Goal: Task Accomplishment & Management: Use online tool/utility

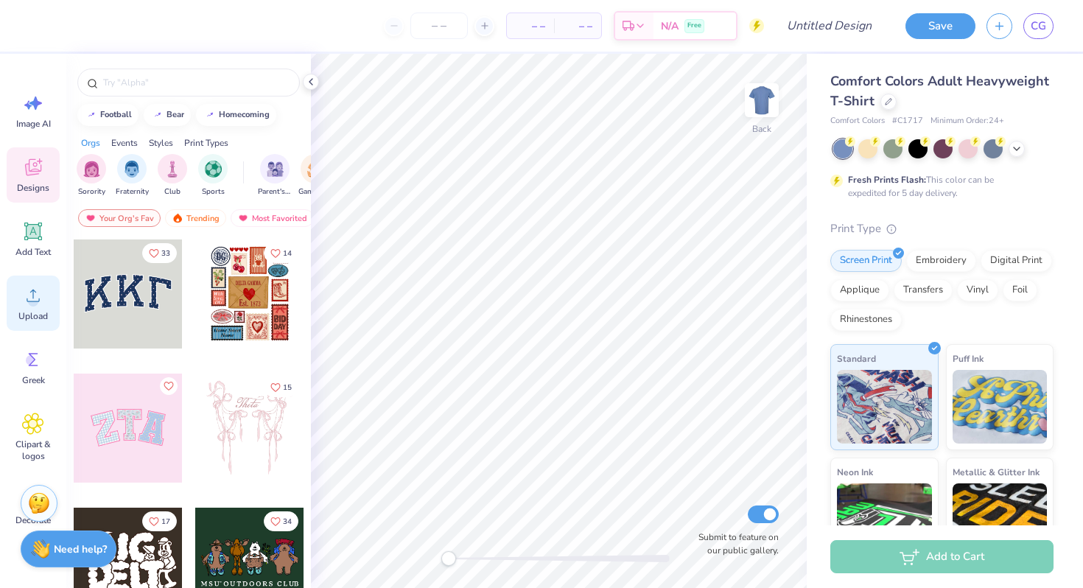
click at [27, 280] on div "Upload" at bounding box center [33, 302] width 53 height 55
click at [17, 118] on span "Image AI" at bounding box center [33, 124] width 35 height 12
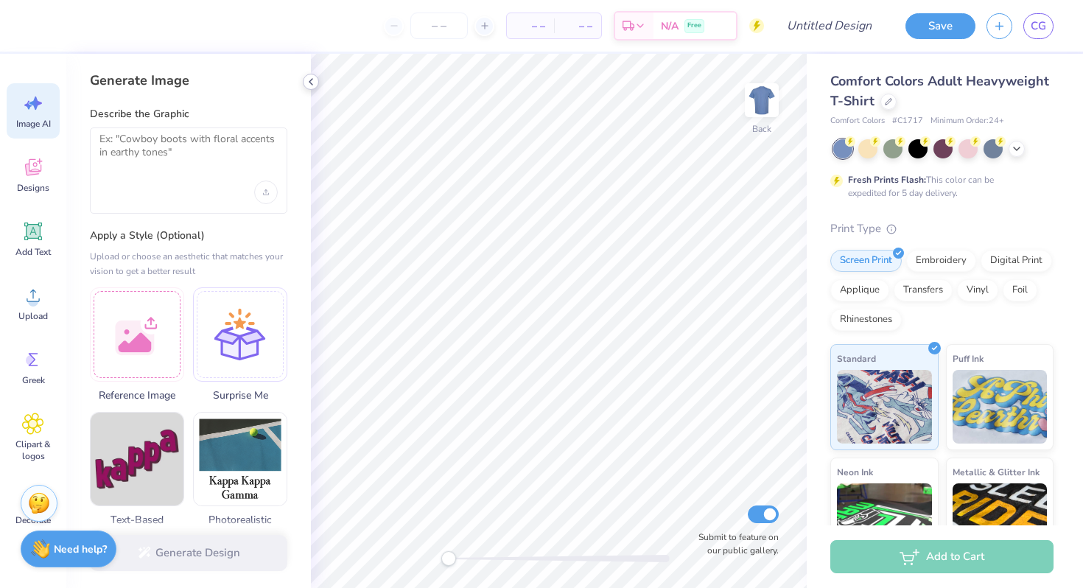
click at [307, 83] on icon at bounding box center [311, 82] width 12 height 12
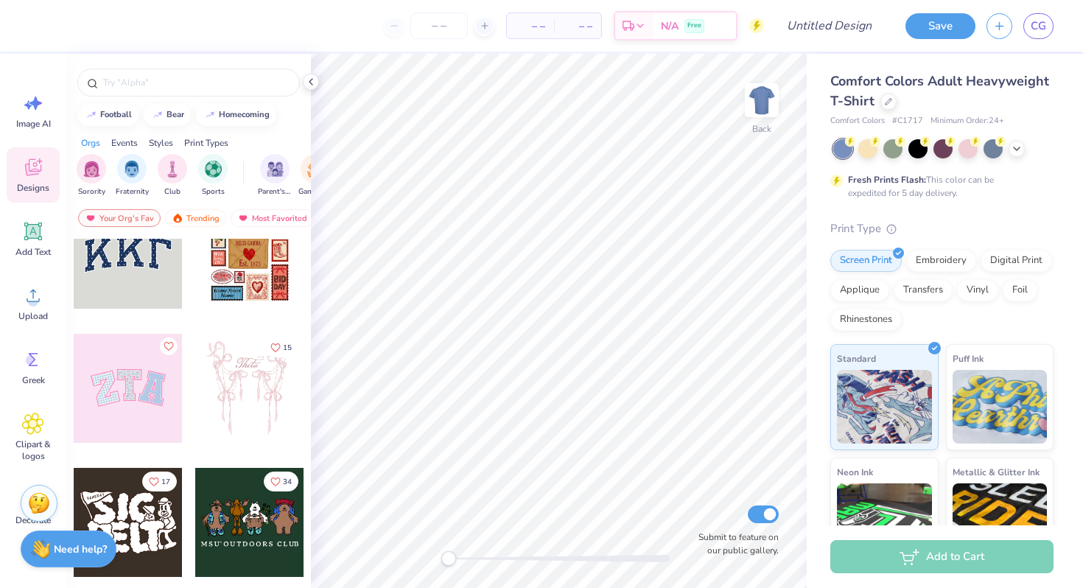
scroll to position [43, 0]
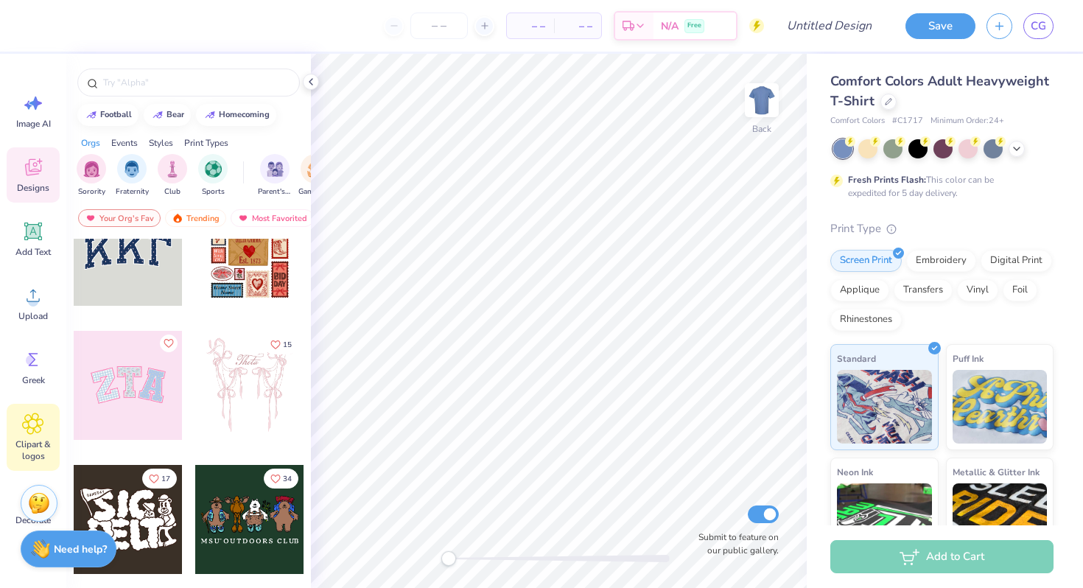
click at [34, 423] on icon at bounding box center [33, 423] width 9 height 9
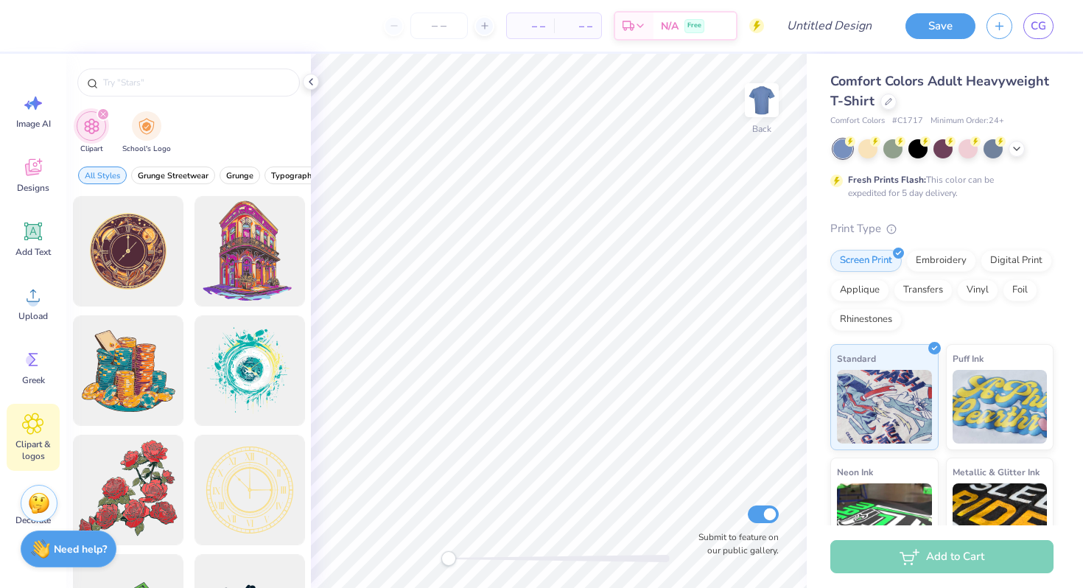
click at [37, 205] on div "Image AI Designs Add Text Upload Greek Clipart & logos Decorate" at bounding box center [33, 308] width 53 height 451
click at [34, 145] on div "Image AI Designs Add Text Upload Greek Clipart & logos Decorate" at bounding box center [33, 308] width 53 height 451
click at [34, 170] on icon at bounding box center [33, 167] width 22 height 22
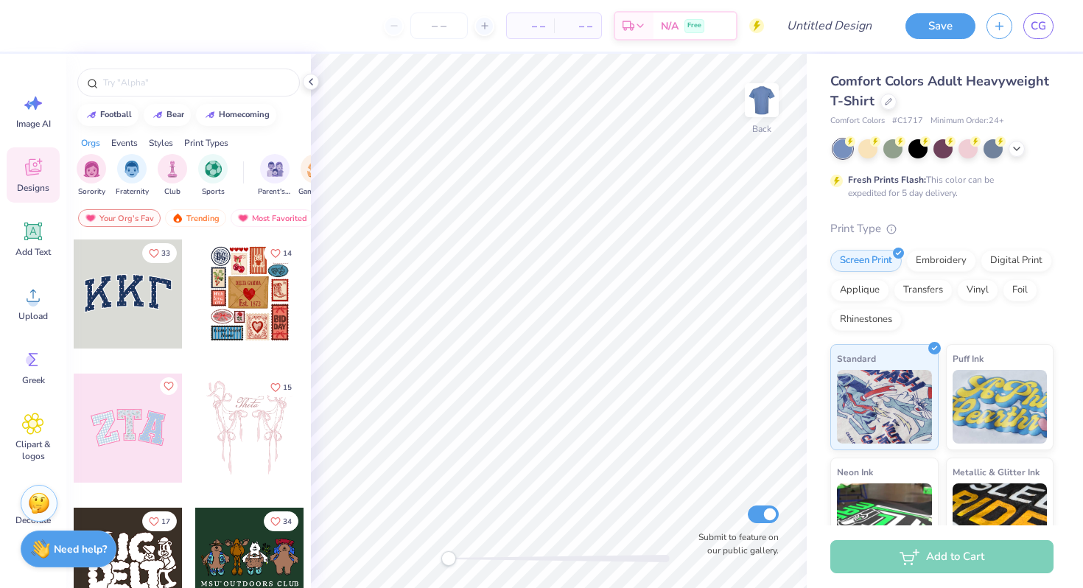
click at [898, 96] on div "Comfort Colors Adult Heavyweight T-Shirt" at bounding box center [941, 91] width 223 height 40
click at [893, 96] on div at bounding box center [888, 100] width 16 height 16
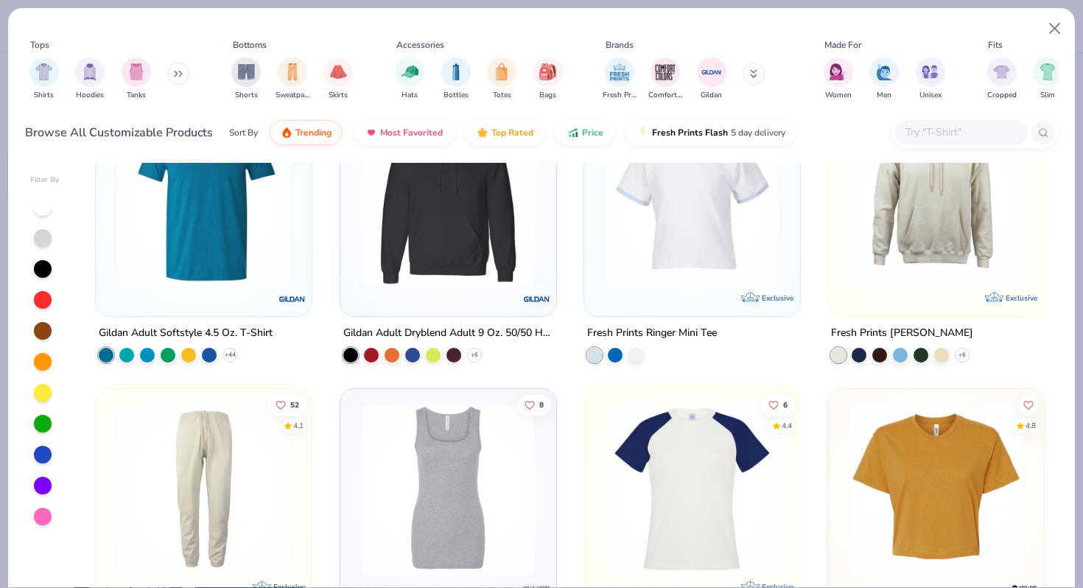
scroll to position [5511, 0]
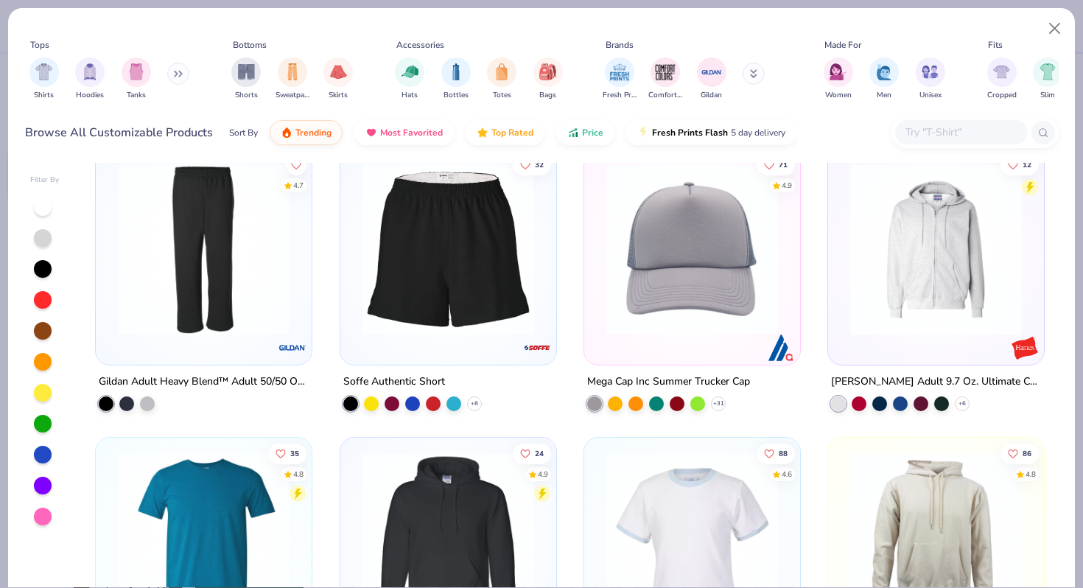
click at [387, 262] on img at bounding box center [448, 249] width 186 height 172
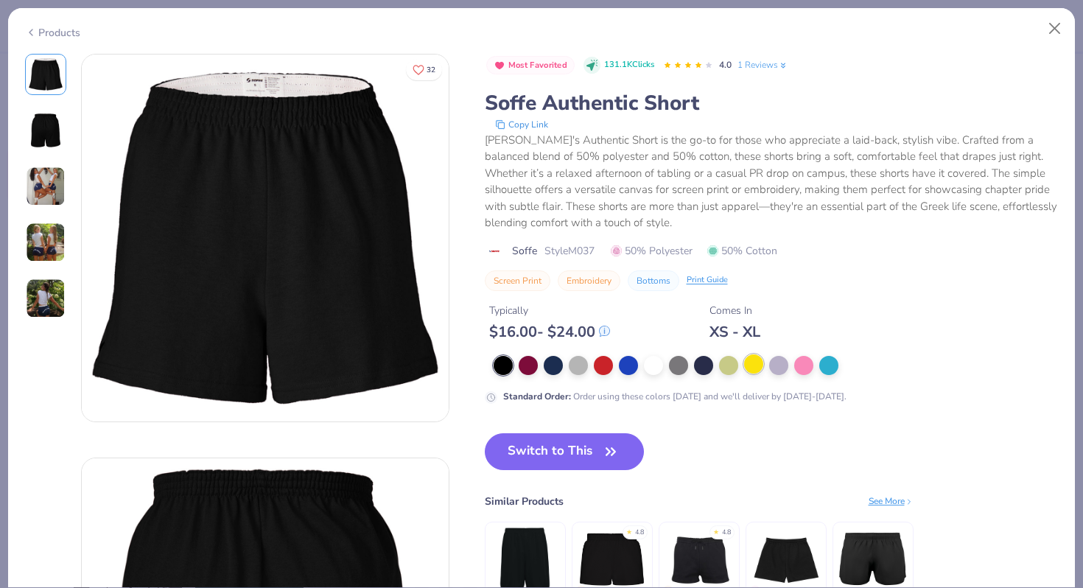
click at [750, 373] on div at bounding box center [753, 363] width 19 height 19
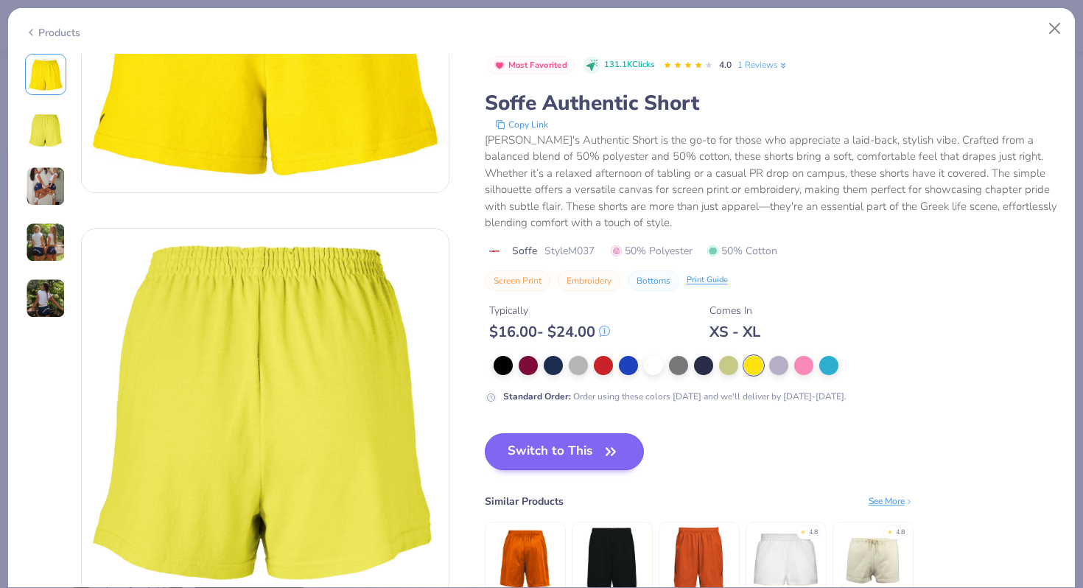
scroll to position [230, 0]
click at [614, 372] on div at bounding box center [775, 365] width 565 height 19
click at [602, 368] on div at bounding box center [603, 363] width 19 height 19
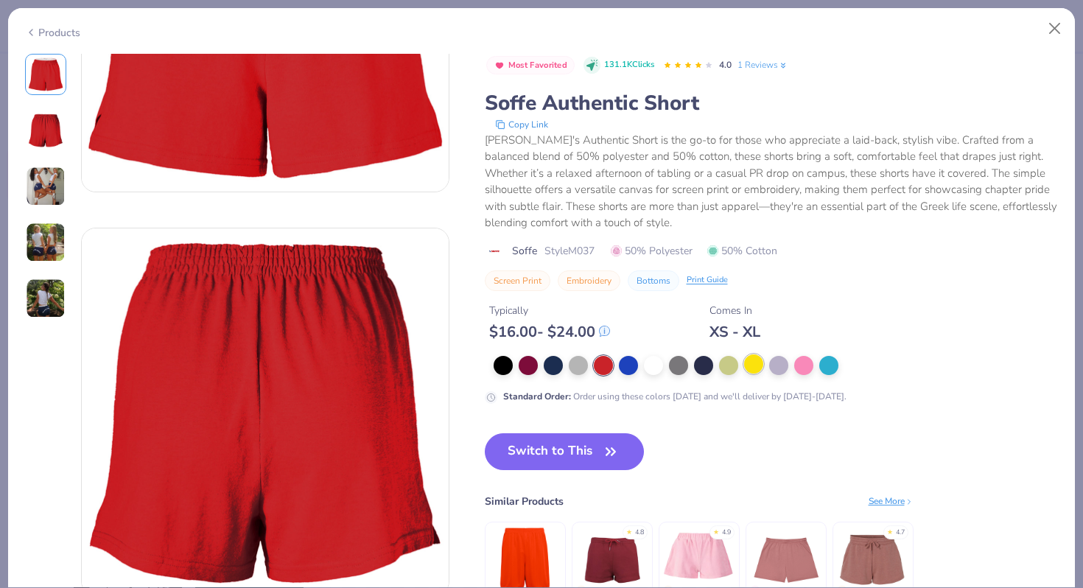
click at [747, 365] on div at bounding box center [753, 363] width 19 height 19
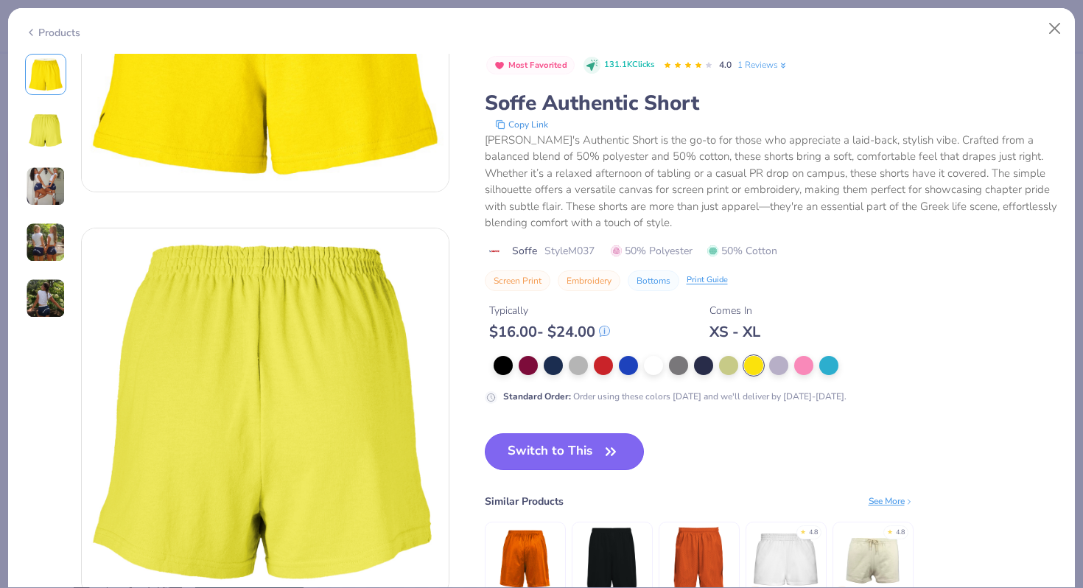
click at [546, 454] on button "Switch to This" at bounding box center [565, 451] width 160 height 37
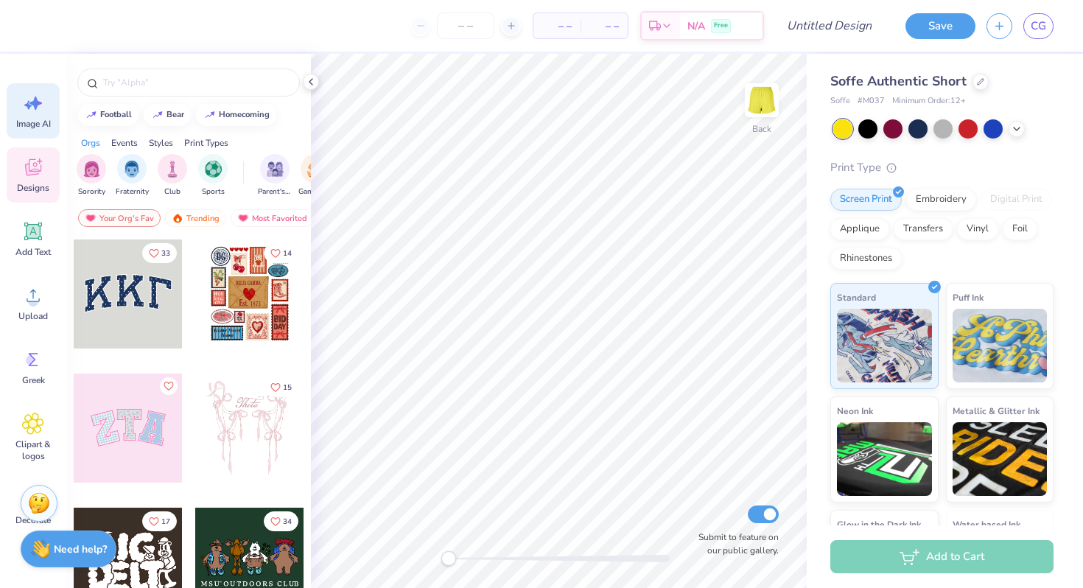
click at [48, 116] on div "Image AI" at bounding box center [33, 110] width 53 height 55
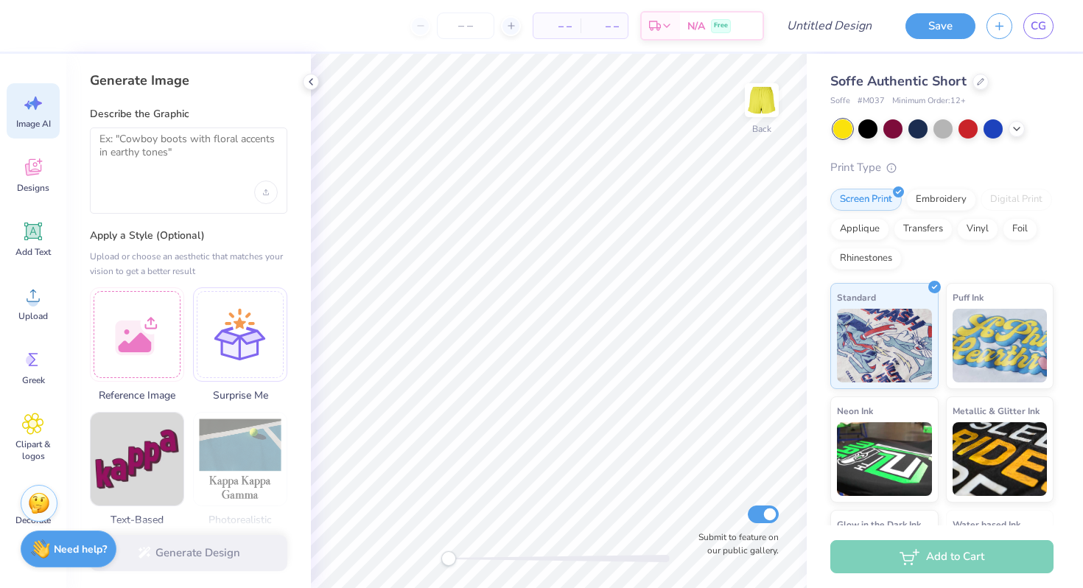
click at [178, 188] on div at bounding box center [188, 192] width 178 height 24
click at [141, 312] on div at bounding box center [137, 332] width 94 height 94
click at [128, 159] on textarea at bounding box center [188, 151] width 178 height 37
click at [173, 179] on div at bounding box center [188, 170] width 197 height 86
click at [156, 158] on textarea at bounding box center [188, 151] width 178 height 37
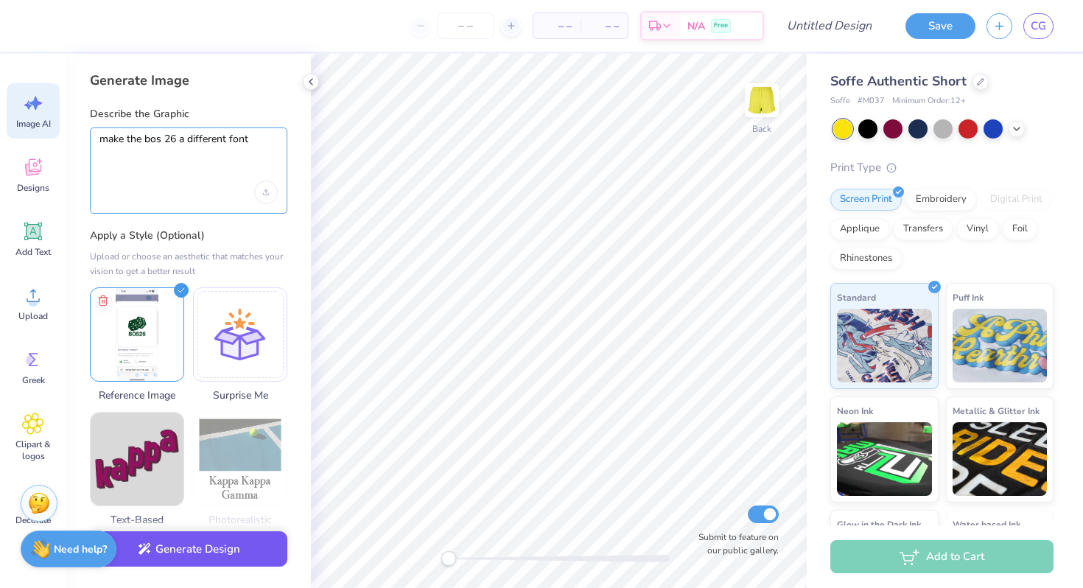
type textarea "make the bos 26 a different font"
click at [176, 546] on button "Generate Design" at bounding box center [188, 549] width 197 height 36
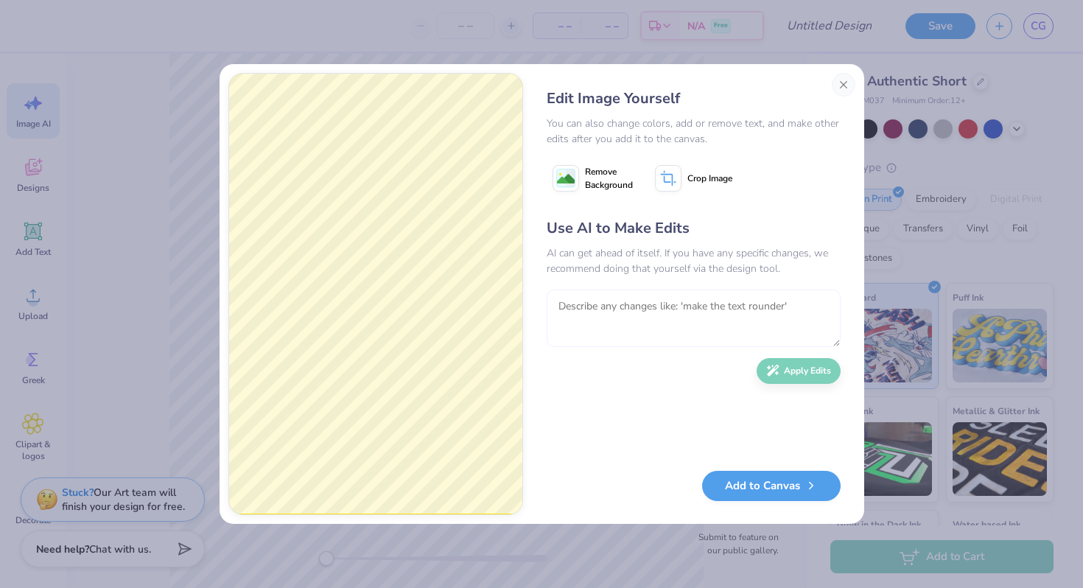
click at [617, 315] on textarea at bounding box center [693, 317] width 294 height 57
type textarea "make the bos 26 two words in the same color as the dice and a different font an…"
click at [786, 376] on button "Apply Edits" at bounding box center [798, 367] width 84 height 26
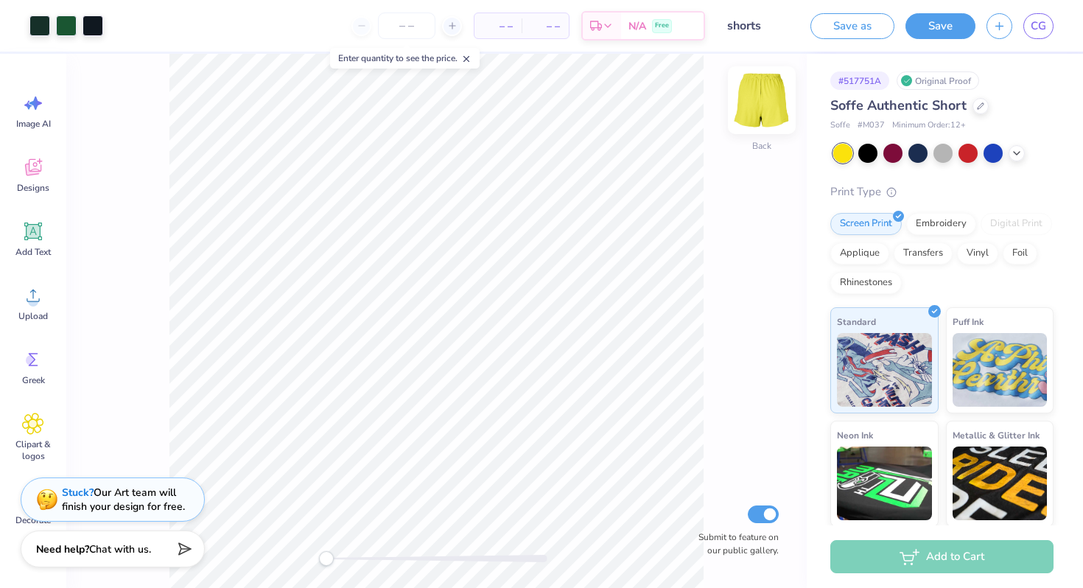
click at [761, 96] on img at bounding box center [761, 100] width 59 height 59
click at [770, 109] on img at bounding box center [761, 100] width 59 height 59
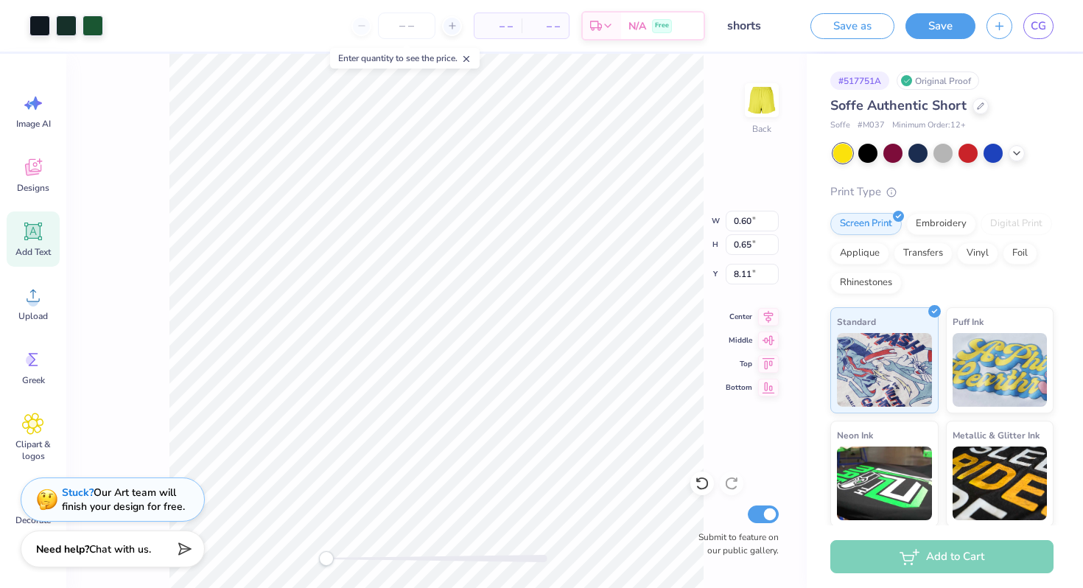
click at [38, 233] on icon at bounding box center [34, 232] width 14 height 14
type input "2.50"
type input "0.72"
type input "4.39"
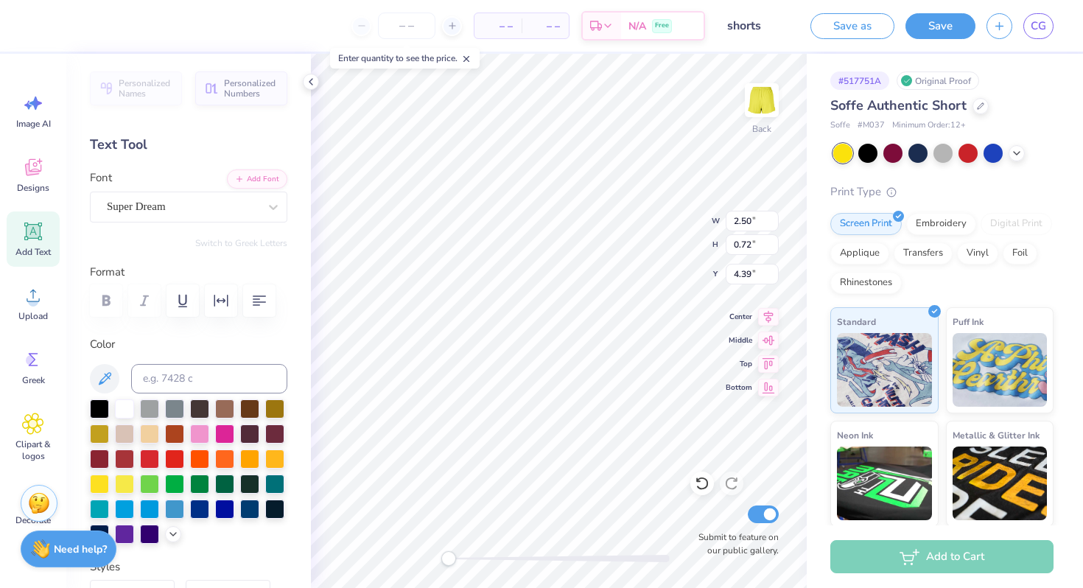
type input "2.61"
type input "2.08"
type input "5.87"
type input "0.60"
type input "0.65"
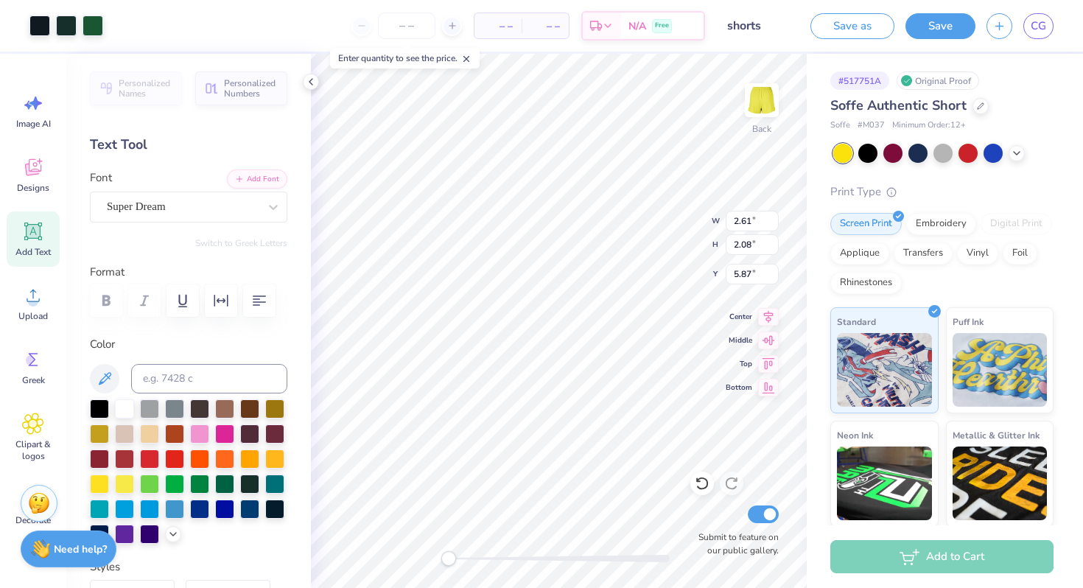
type input "8.11"
type input "0.46"
type input "0.62"
type input "8.12"
type input "0.46"
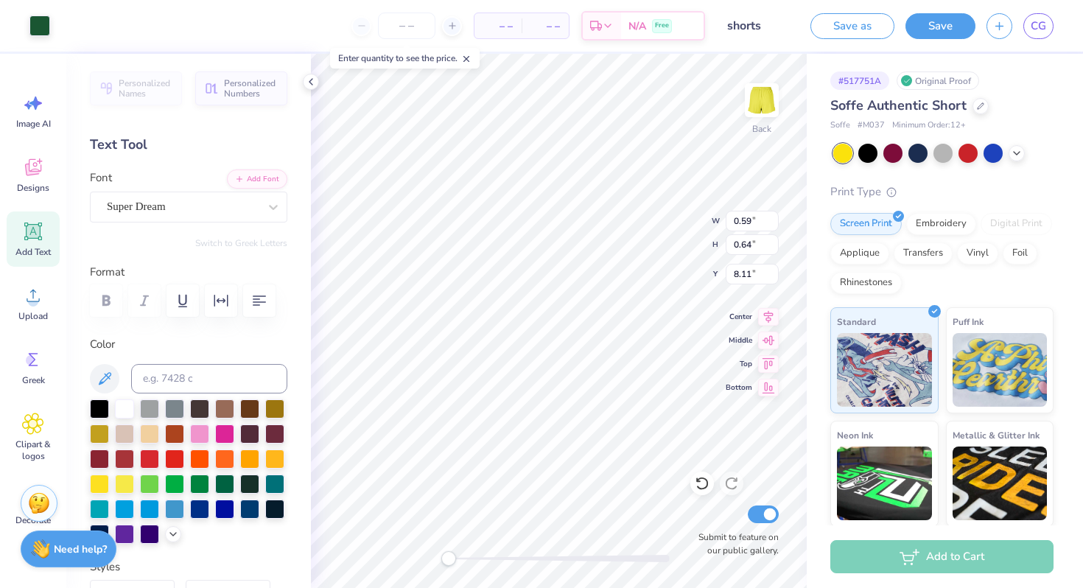
type input "0.62"
type input "8.12"
type textarea "BOS 26"
click at [155, 189] on div "Font Super Dream" at bounding box center [188, 195] width 197 height 53
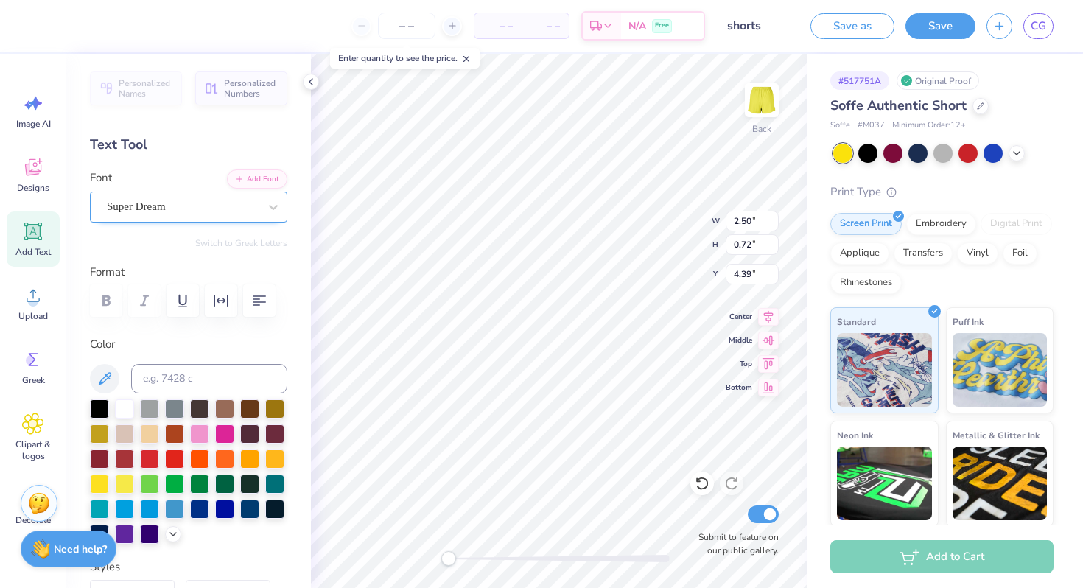
click at [155, 211] on div "Super Dream" at bounding box center [182, 206] width 155 height 23
click at [1017, 152] on icon at bounding box center [1016, 152] width 12 height 12
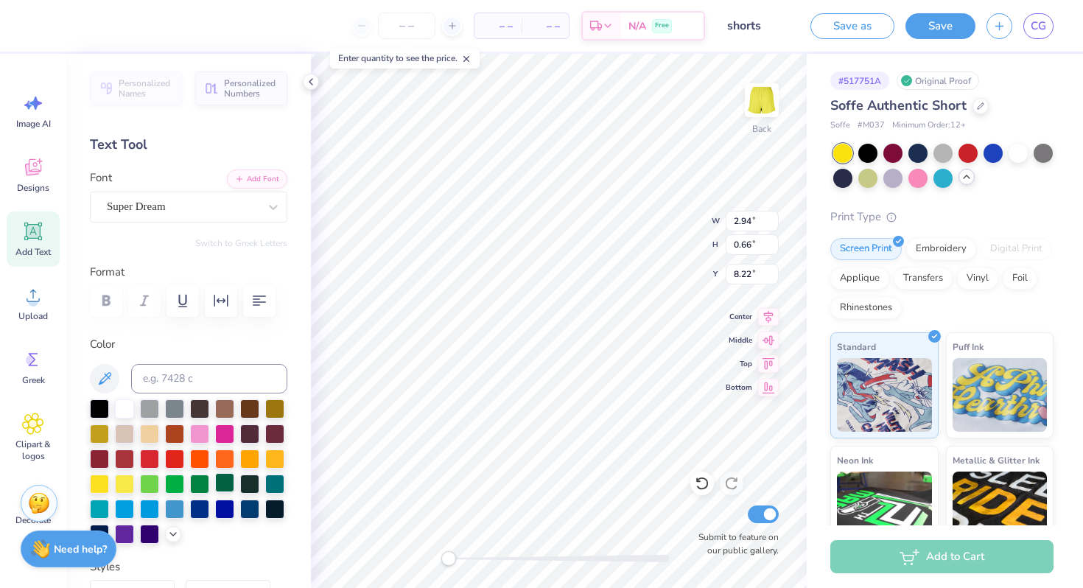
click at [229, 482] on div at bounding box center [224, 482] width 19 height 19
type input "2.94"
type input "0.66"
type input "8.09"
click at [111, 384] on icon at bounding box center [105, 379] width 18 height 18
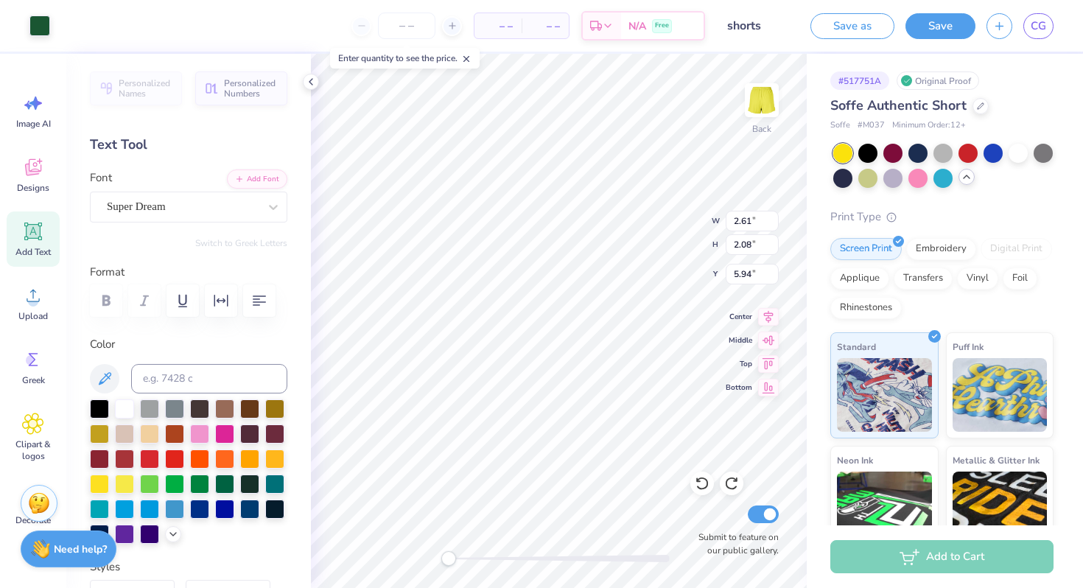
type input "5.87"
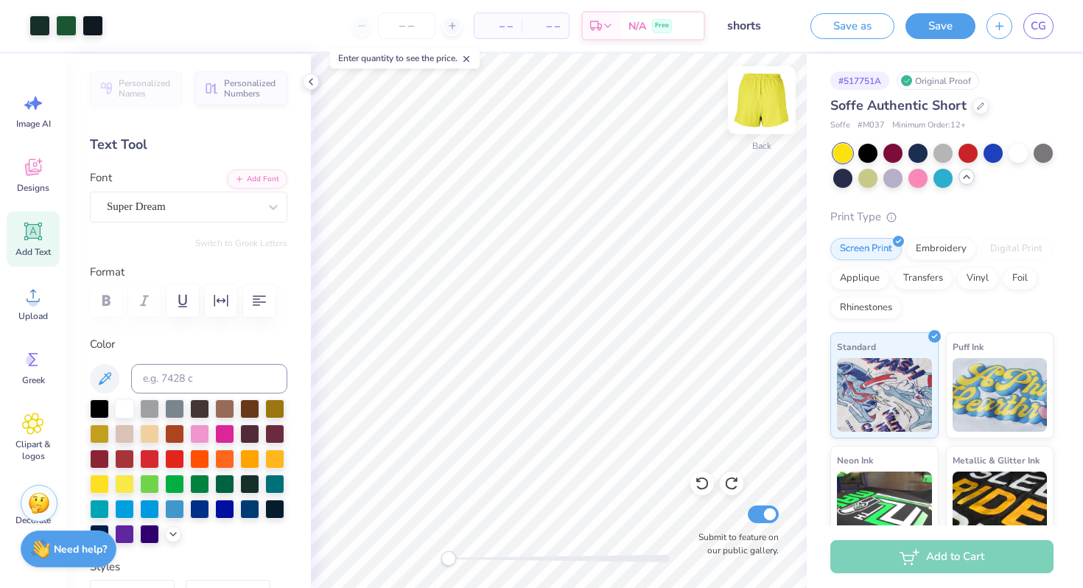
click at [756, 113] on img at bounding box center [761, 100] width 59 height 59
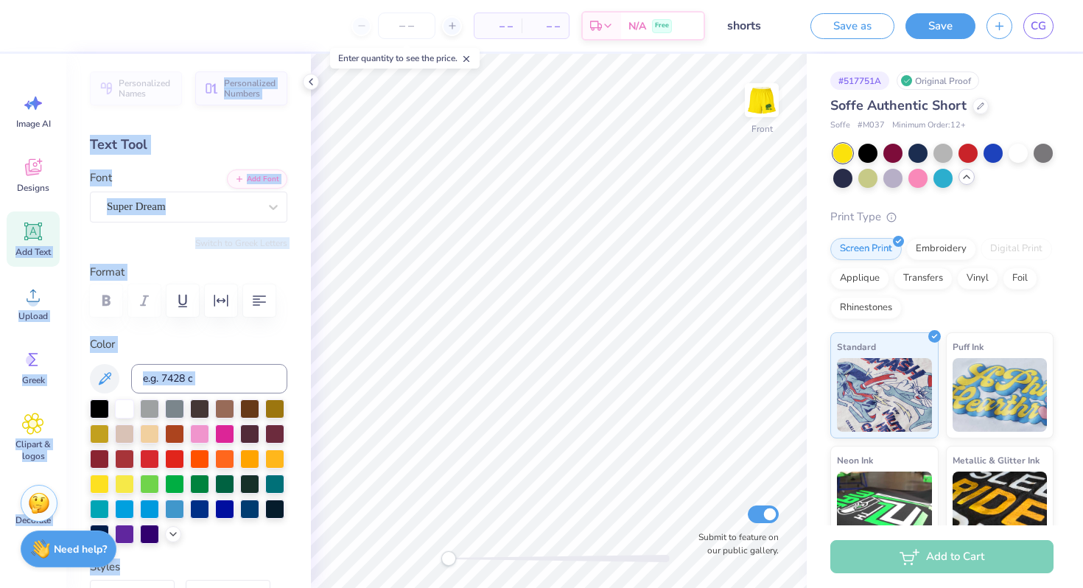
click at [449, 262] on div "– – Per Item – – Total Est. Delivery N/A Free Design Title shorts Save as Save …" at bounding box center [541, 294] width 1083 height 588
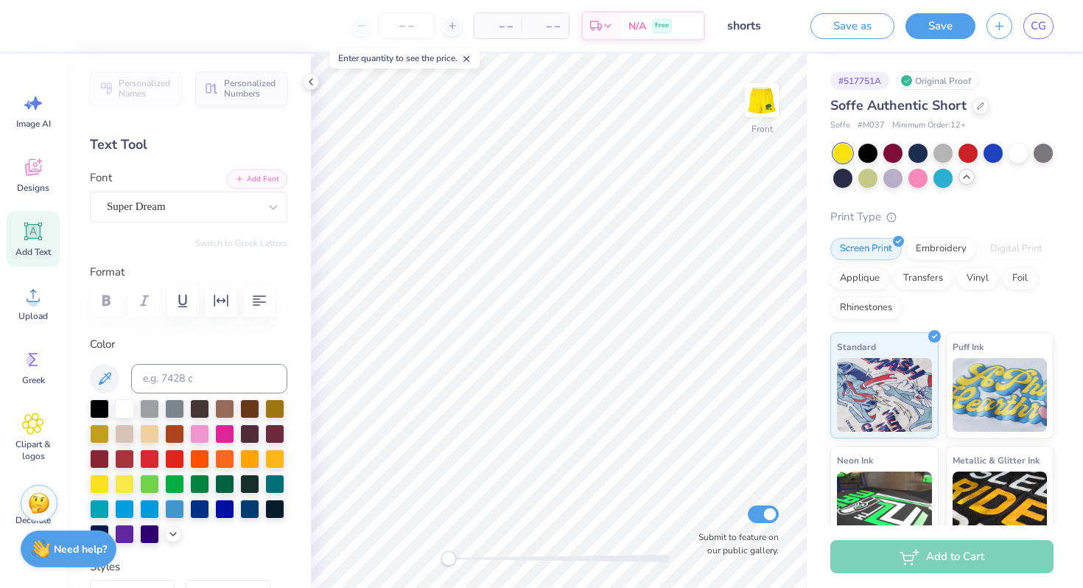
click at [41, 242] on icon at bounding box center [33, 231] width 22 height 22
type textarea "B"
type textarea "BET ON BOS"
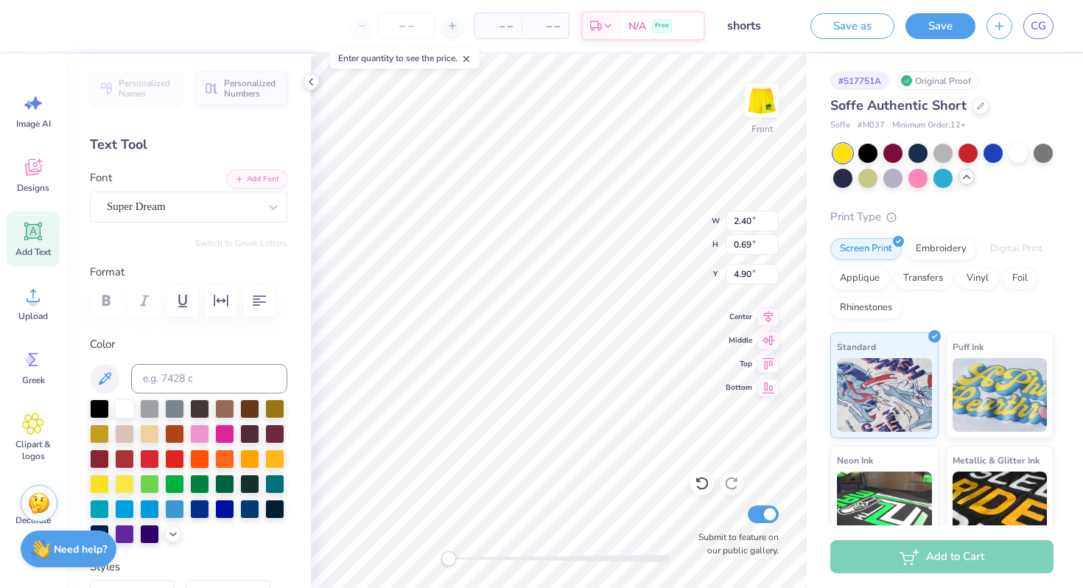
scroll to position [0, 3]
click at [227, 484] on div at bounding box center [224, 482] width 19 height 19
click at [99, 371] on icon at bounding box center [105, 379] width 18 height 18
click at [775, 103] on div "Front W 5.33 5.33 " H 0.72 0.72 " Y 4.89 4.89 " Center Middle Top Bottom Submit…" at bounding box center [559, 321] width 496 height 534
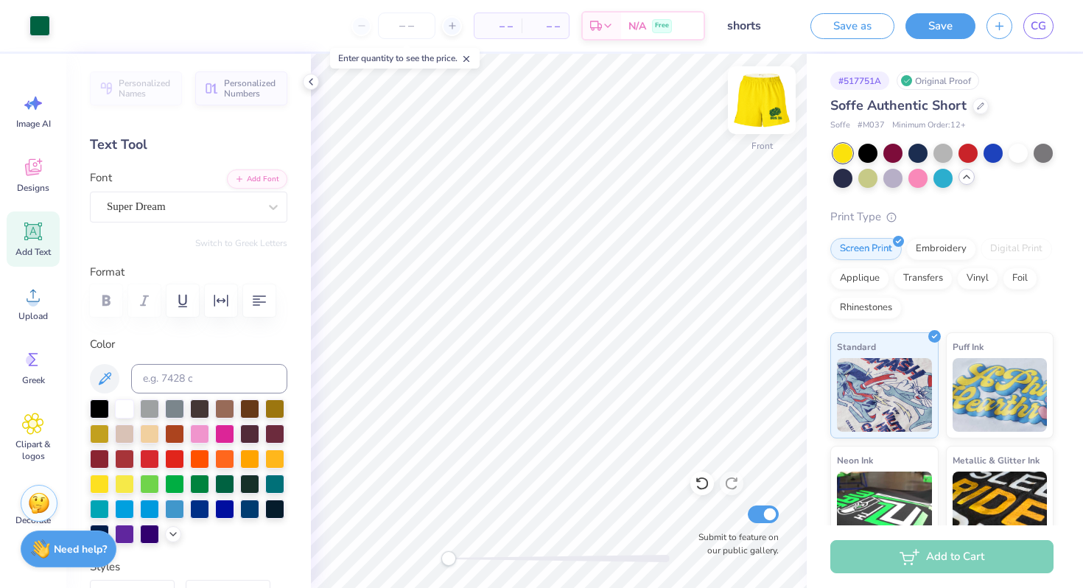
click at [759, 104] on img at bounding box center [761, 100] width 59 height 59
click at [753, 112] on img at bounding box center [761, 100] width 59 height 59
click at [761, 334] on icon at bounding box center [768, 338] width 21 height 18
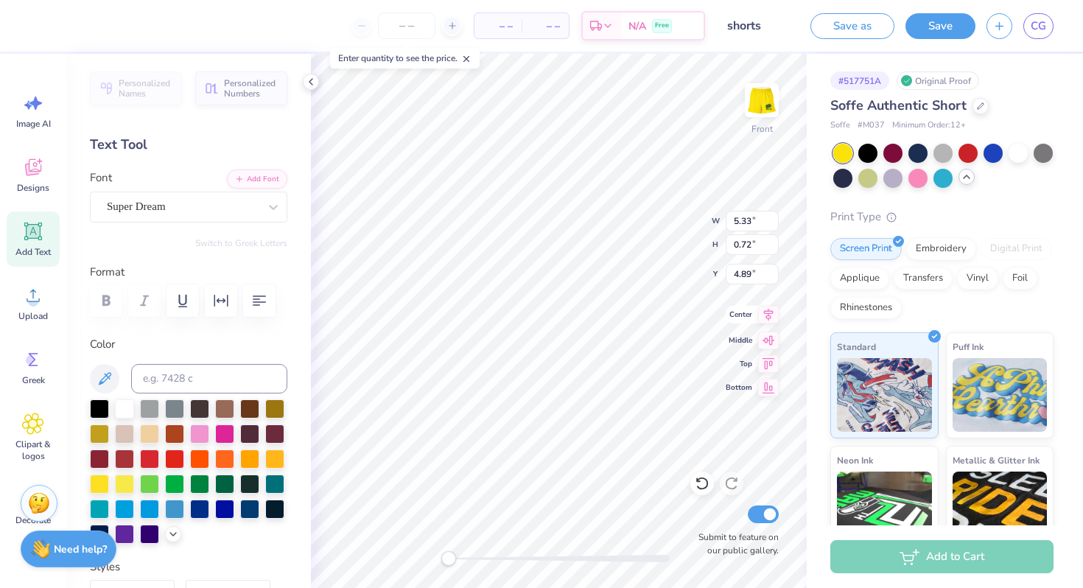
click at [764, 316] on icon at bounding box center [768, 315] width 21 height 18
click at [769, 363] on icon at bounding box center [768, 362] width 21 height 18
click at [769, 385] on icon at bounding box center [768, 385] width 13 height 11
click at [760, 318] on icon at bounding box center [768, 315] width 21 height 18
click at [768, 337] on icon at bounding box center [768, 338] width 21 height 18
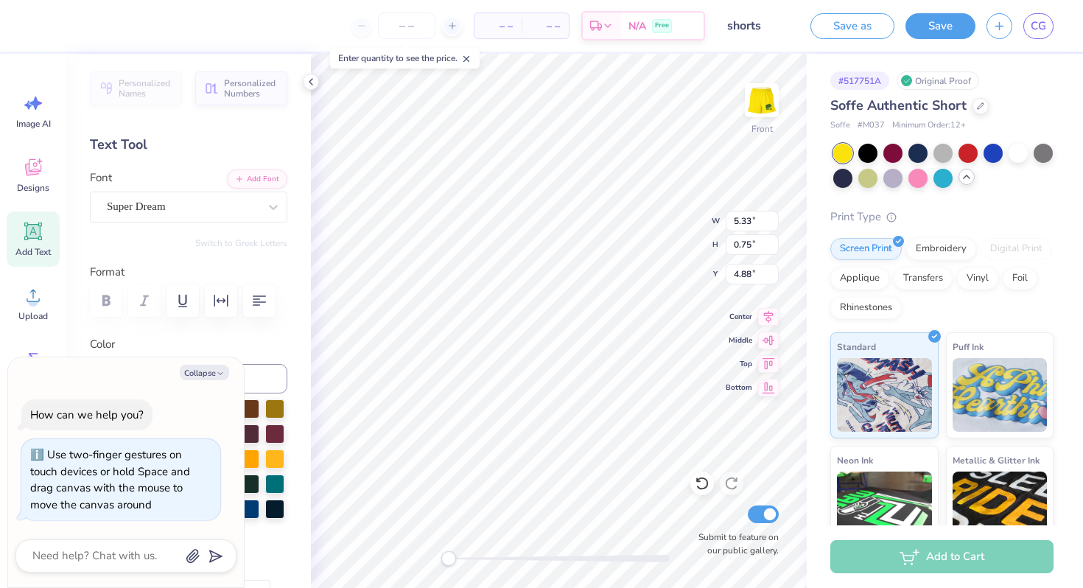
click at [391, 579] on div "Front W 5.33 5.33 " H 0.75 0.75 " Y 4.88 4.88 " Center Middle Top Bottom Submit…" at bounding box center [559, 321] width 496 height 534
type textarea "x"
type input "1.94"
click at [940, 27] on button "Save" at bounding box center [940, 24] width 70 height 26
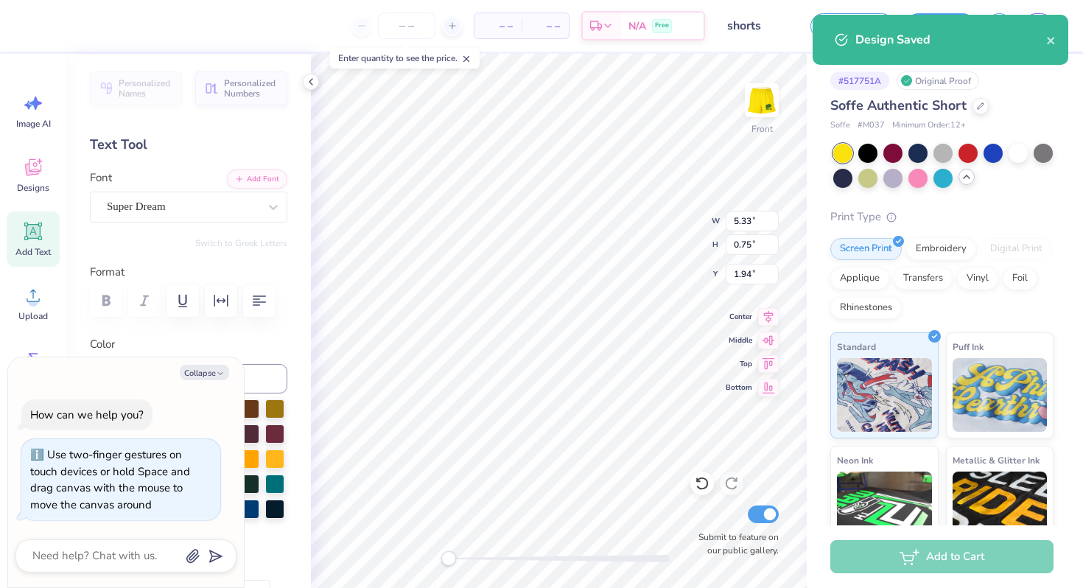
type textarea "x"
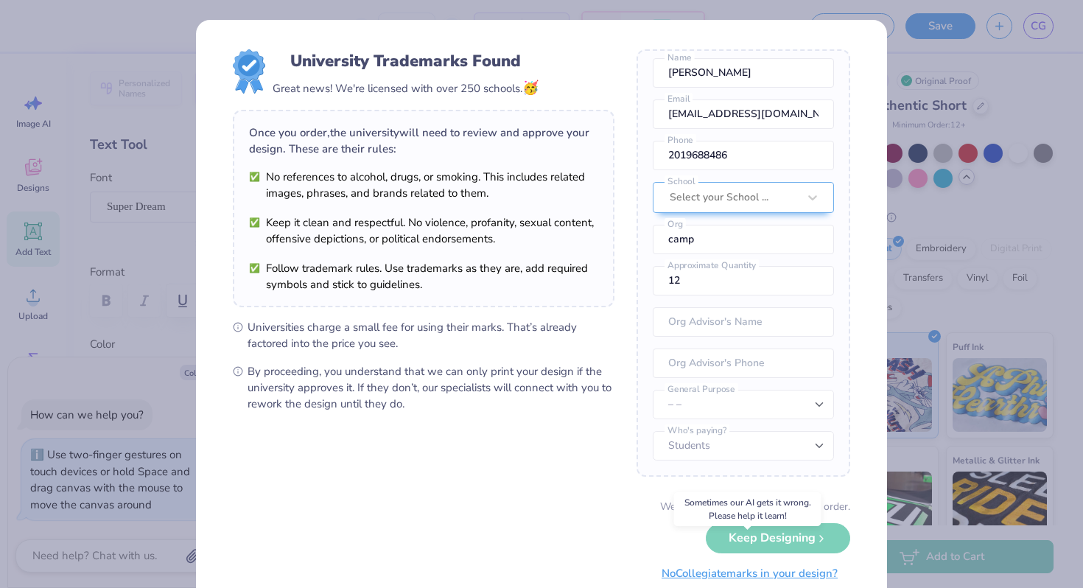
scroll to position [53, 0]
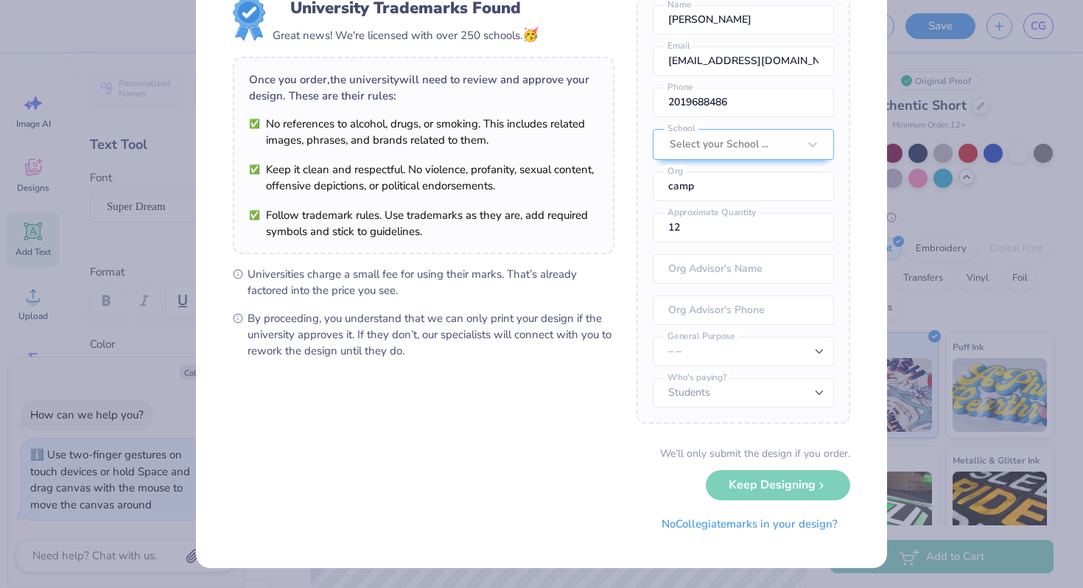
click at [691, 586] on div "University Trademarks Found Great news! We're licensed with over 250 schools. 🥳…" at bounding box center [541, 294] width 1083 height 588
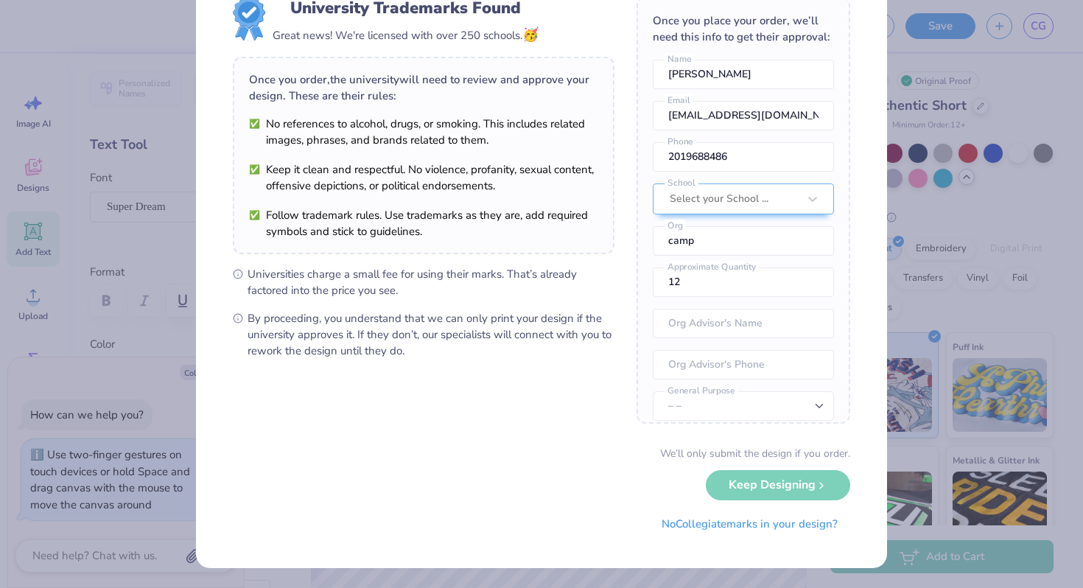
click at [775, 488] on div "We’ll only submit the design if you order. Keep Designing No Collegiate marks i…" at bounding box center [541, 492] width 617 height 93
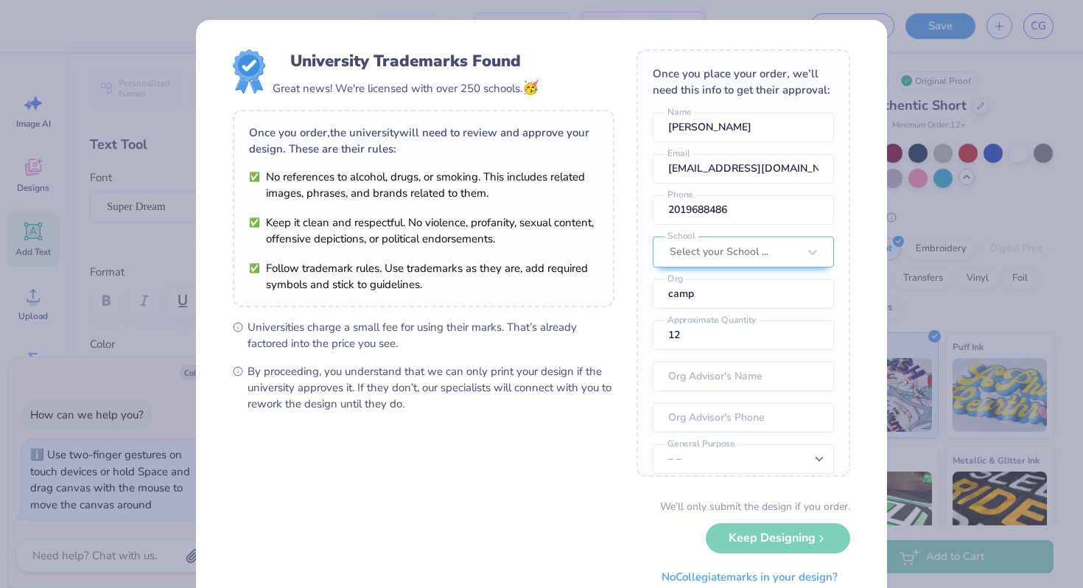
click at [924, 39] on div "University Trademarks Found Great news! We're licensed with over 250 schools. 🥳…" at bounding box center [541, 294] width 1083 height 588
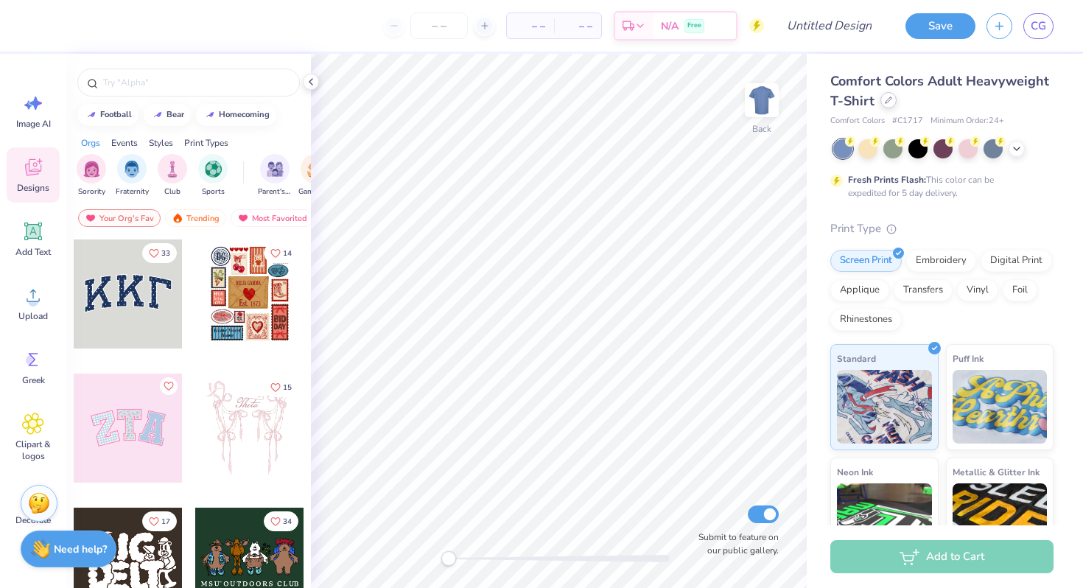
click at [894, 102] on div at bounding box center [888, 100] width 16 height 16
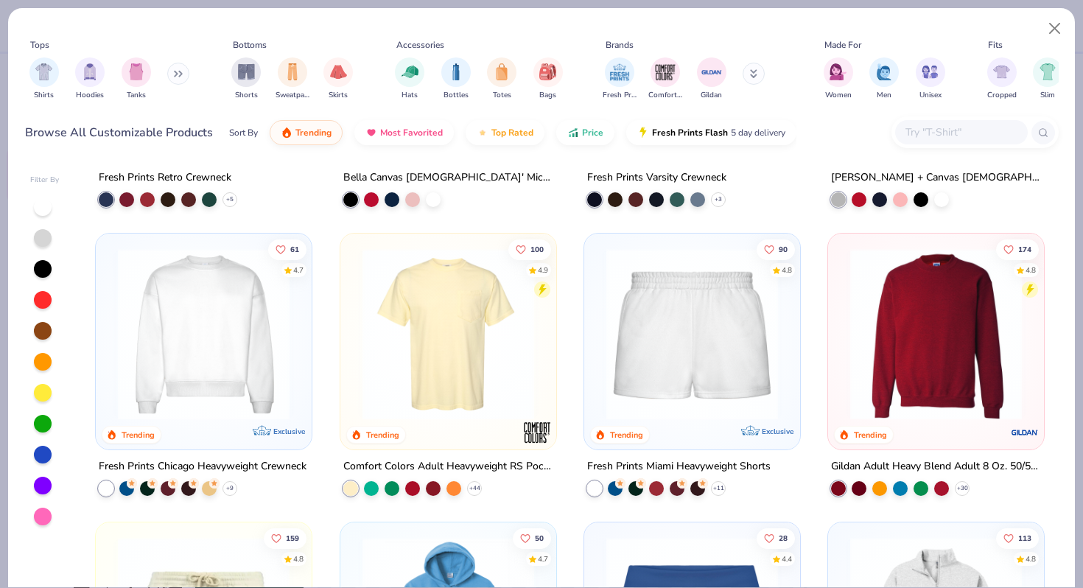
scroll to position [806, 0]
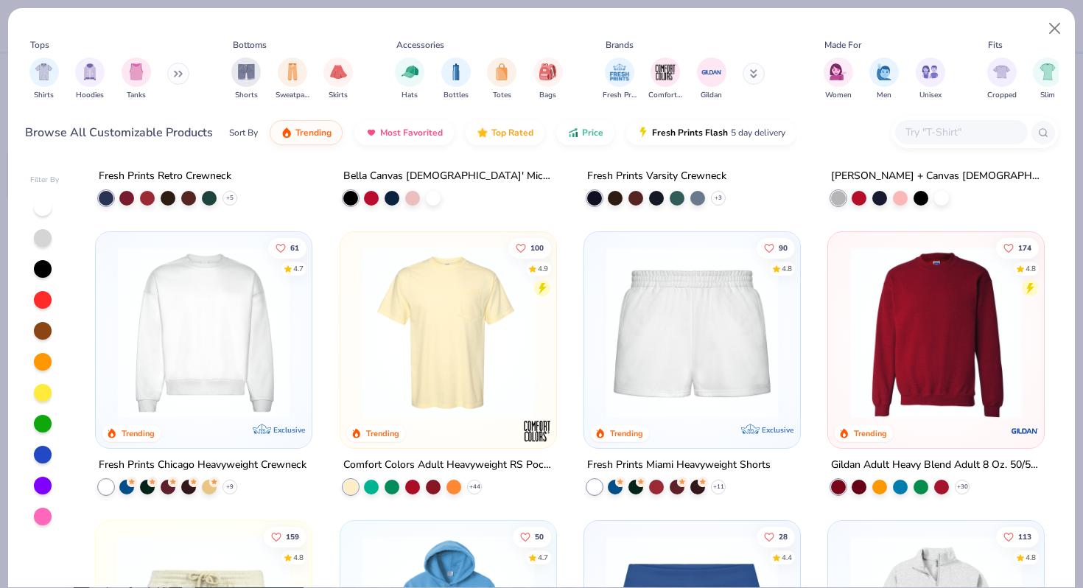
click at [238, 340] on img at bounding box center [203, 333] width 186 height 172
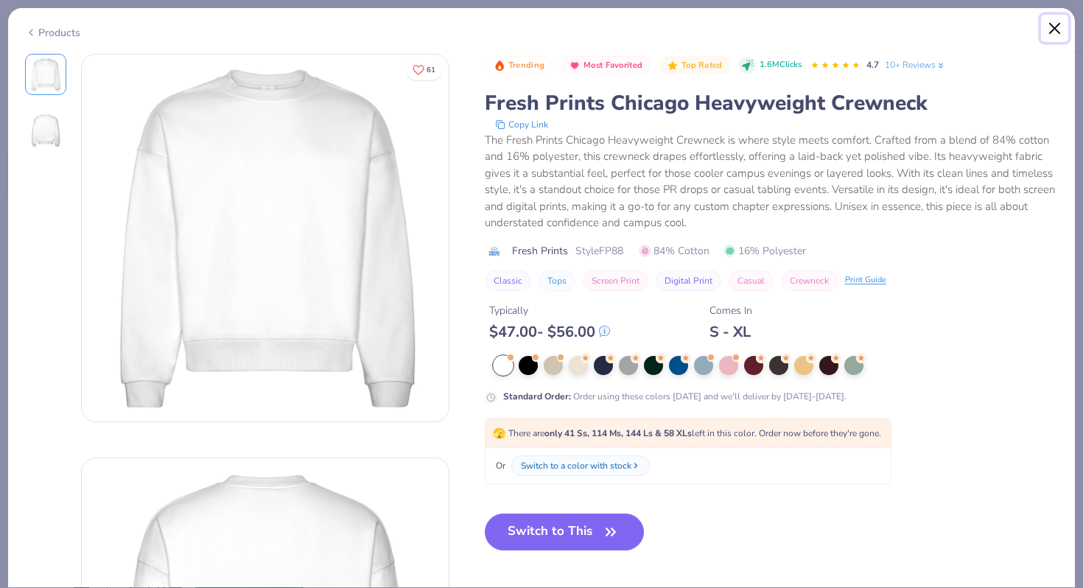
click at [1052, 30] on button "Close" at bounding box center [1055, 29] width 28 height 28
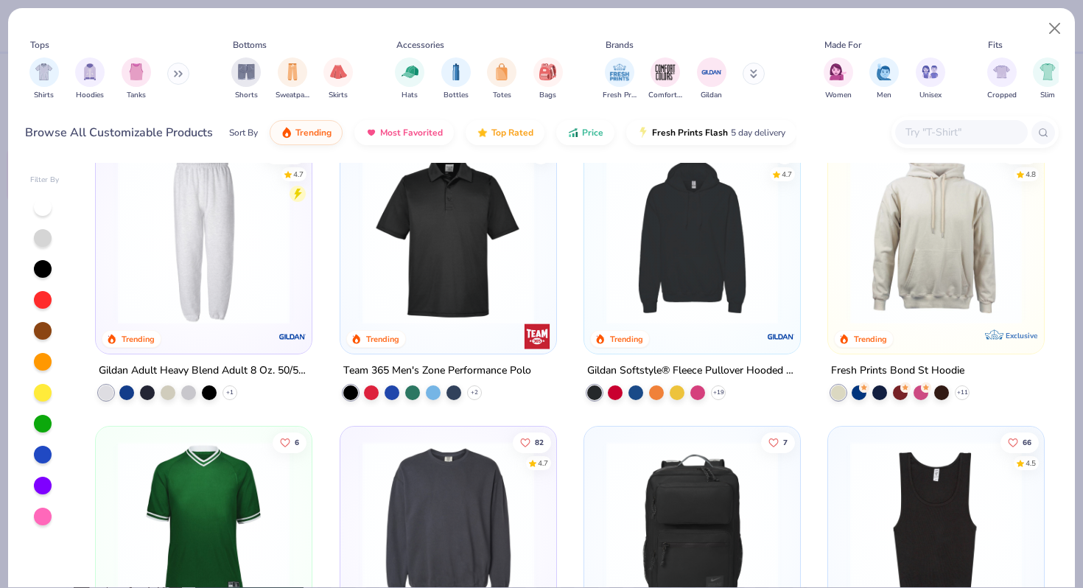
scroll to position [2900, 0]
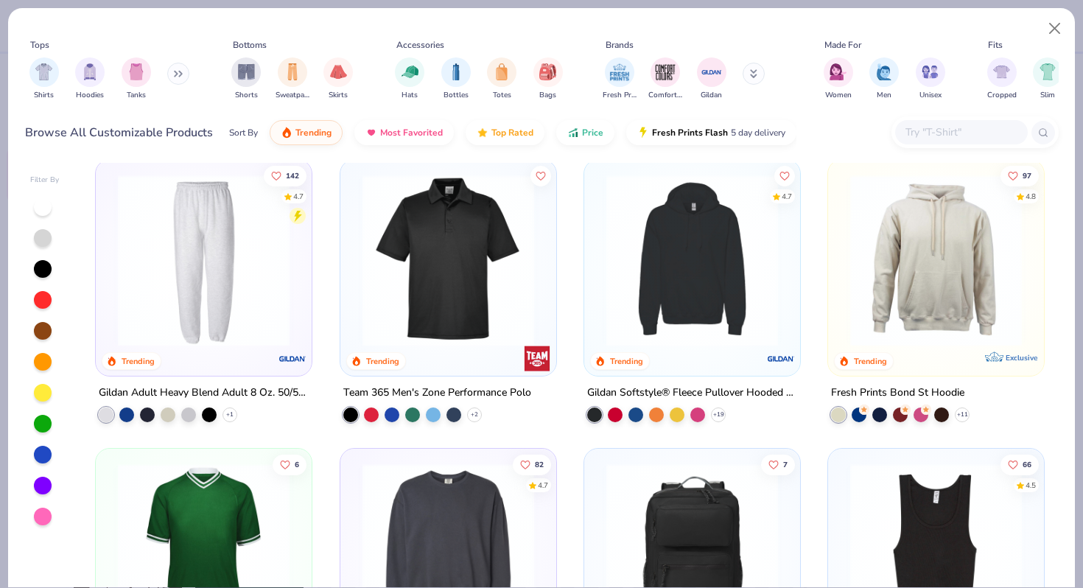
click at [203, 322] on img at bounding box center [203, 260] width 186 height 172
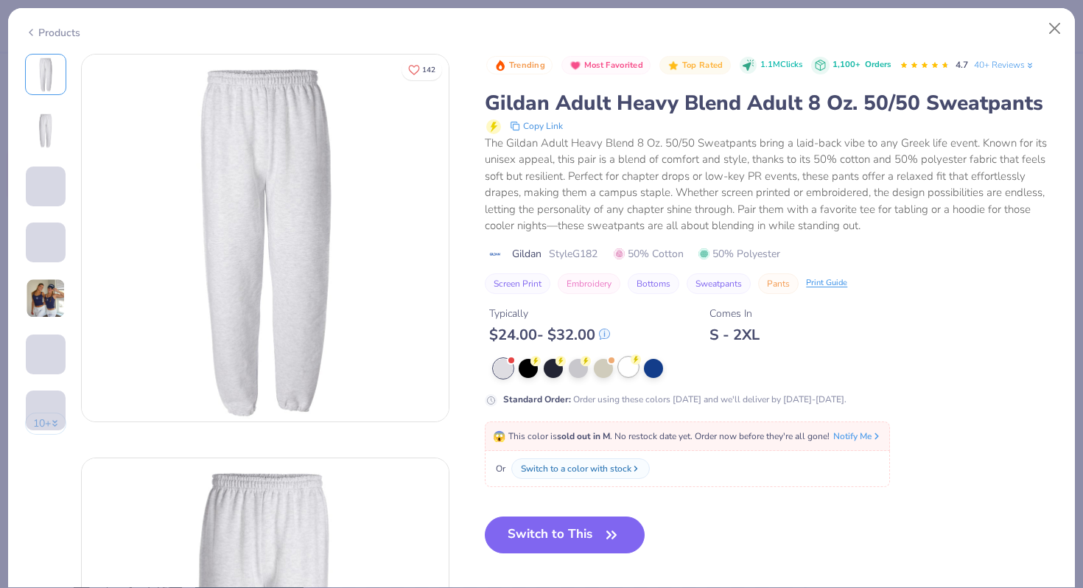
click at [627, 367] on div at bounding box center [628, 366] width 19 height 19
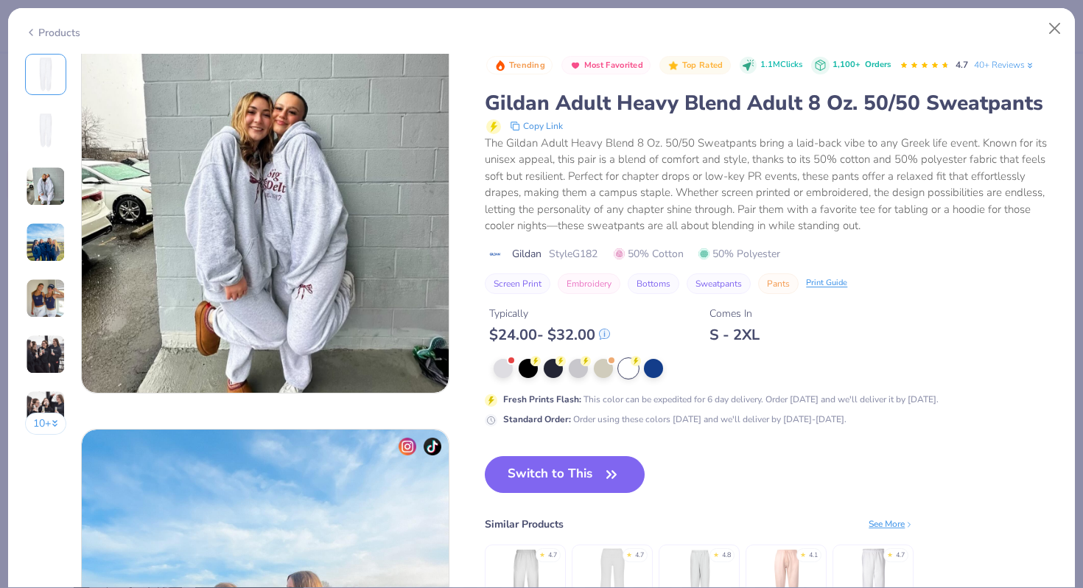
scroll to position [859, 0]
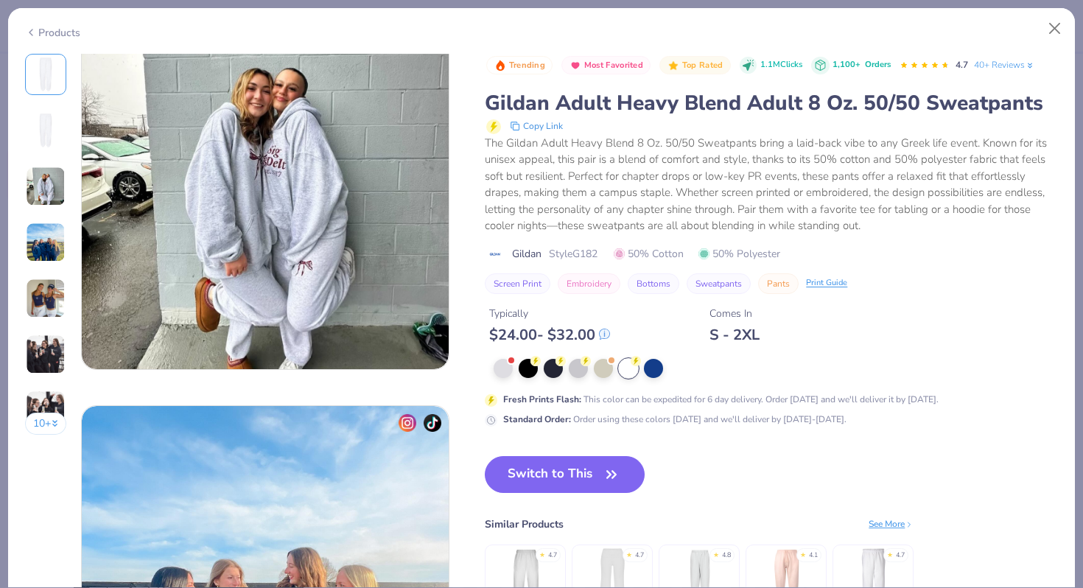
click at [880, 525] on div "See More" at bounding box center [890, 523] width 45 height 13
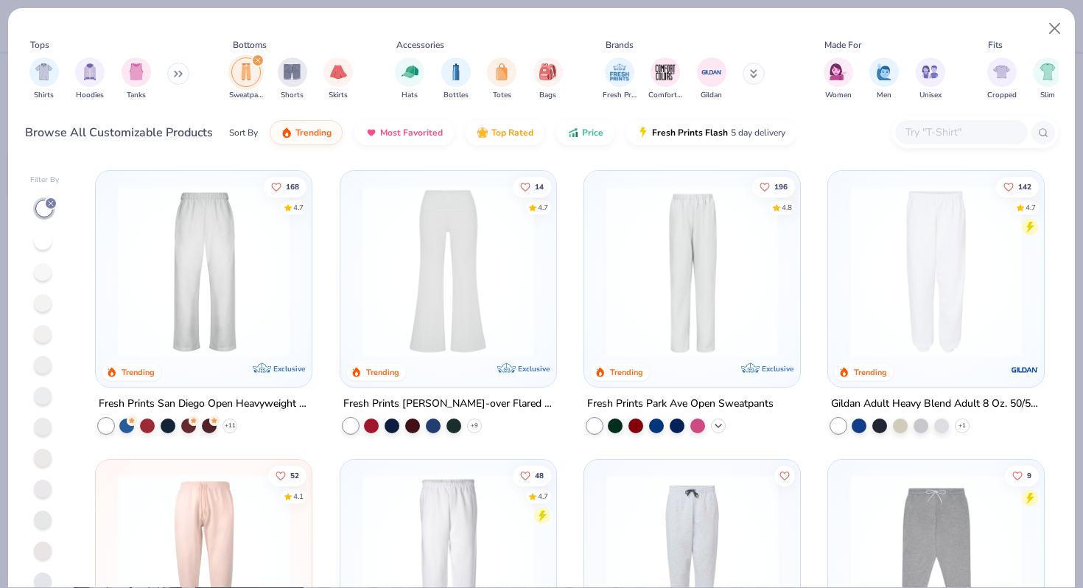
click at [721, 420] on icon at bounding box center [718, 426] width 12 height 12
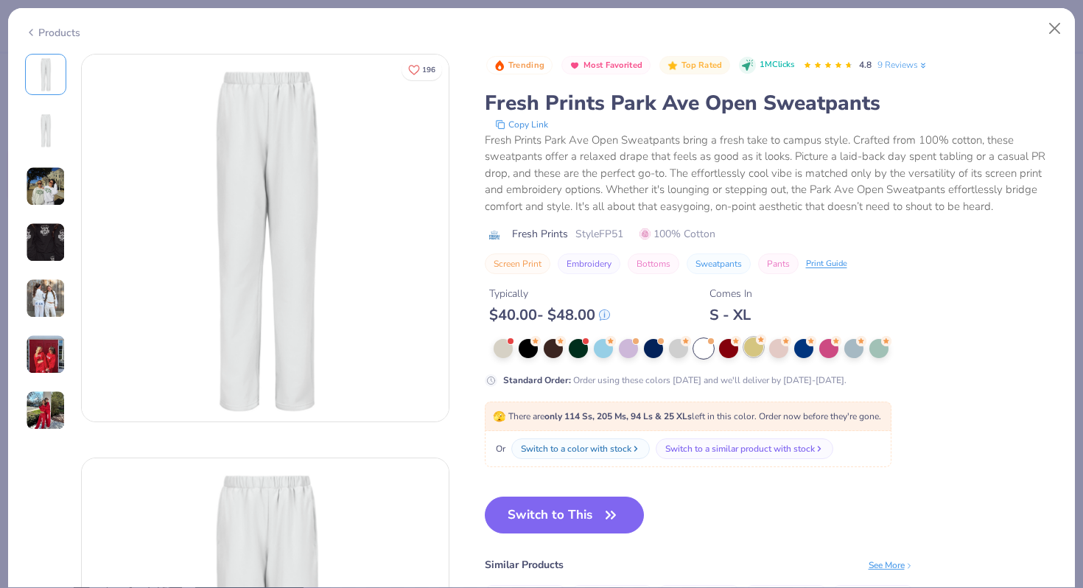
click at [754, 352] on div at bounding box center [753, 346] width 19 height 19
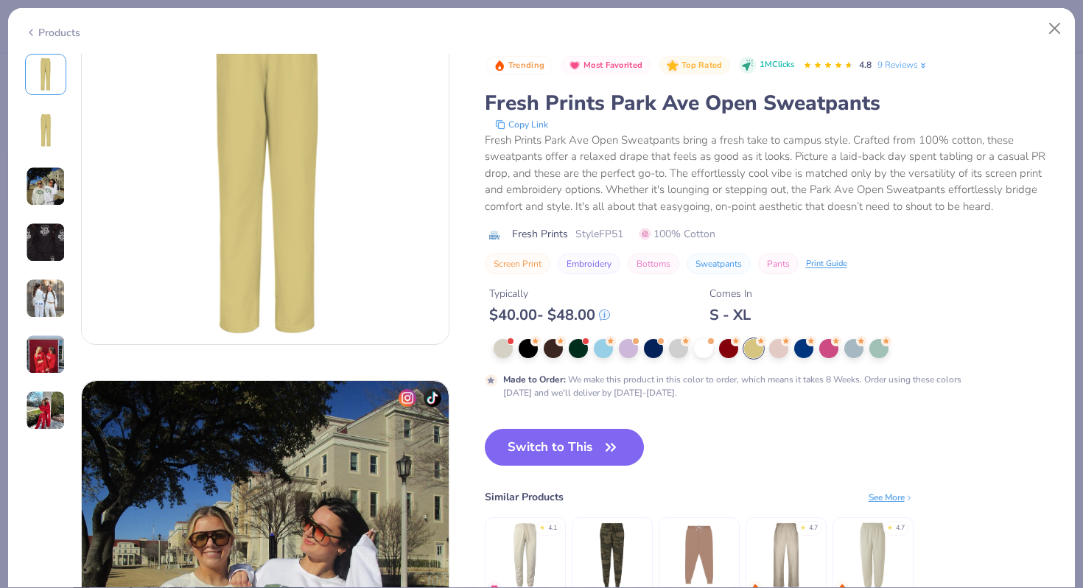
click at [54, 175] on img at bounding box center [46, 186] width 40 height 40
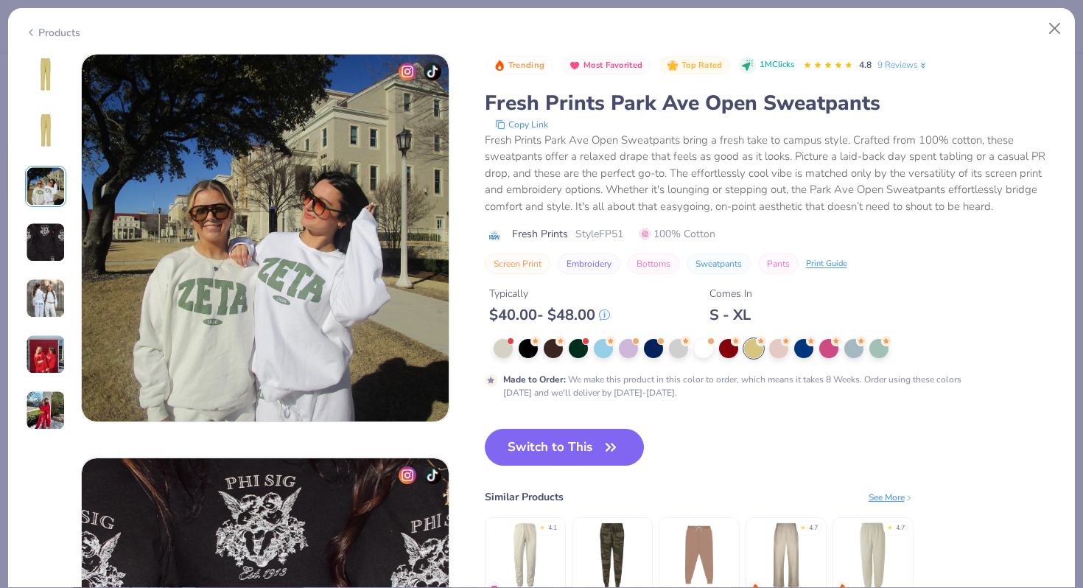
click at [60, 317] on img at bounding box center [46, 298] width 40 height 40
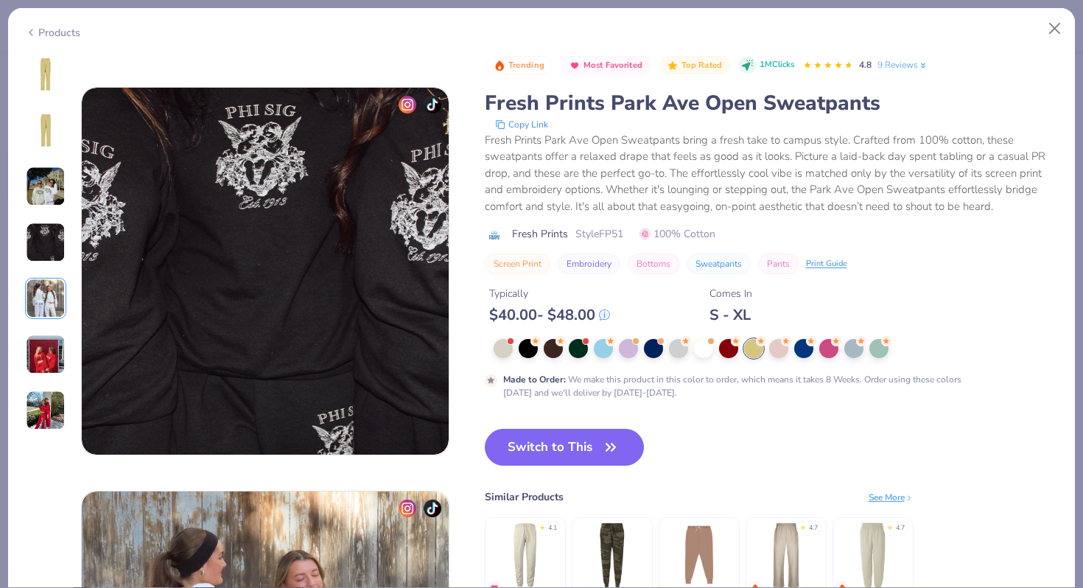
click at [36, 384] on div at bounding box center [45, 242] width 41 height 377
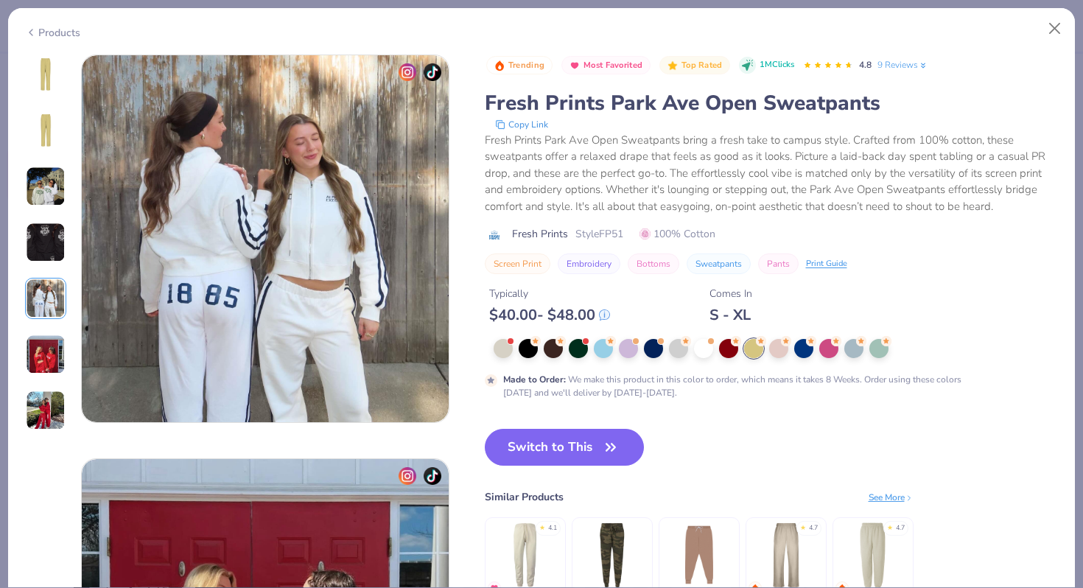
scroll to position [1614, 0]
click at [1057, 30] on button "Close" at bounding box center [1055, 29] width 28 height 28
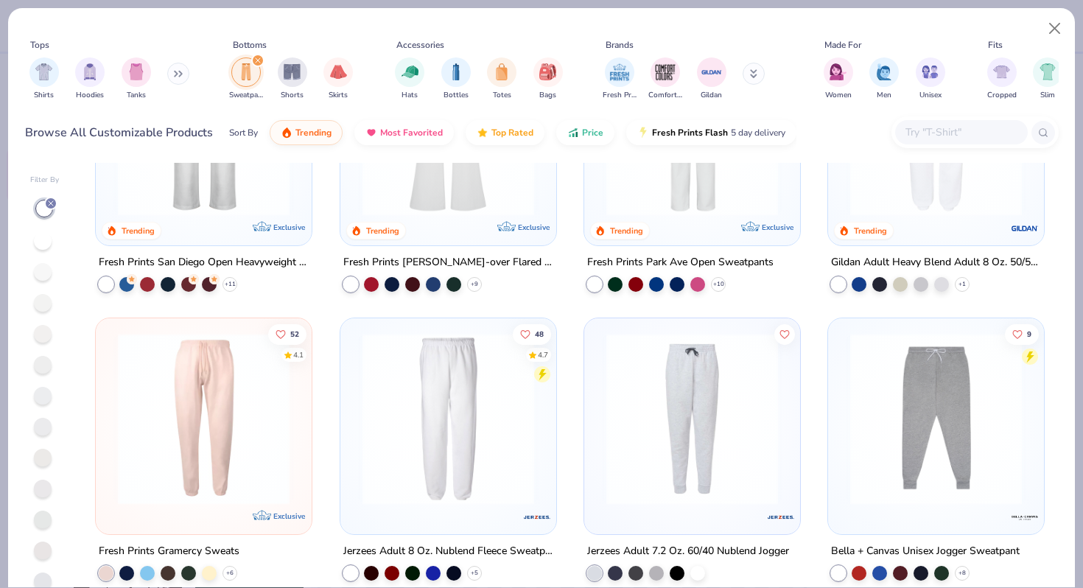
scroll to position [18, 0]
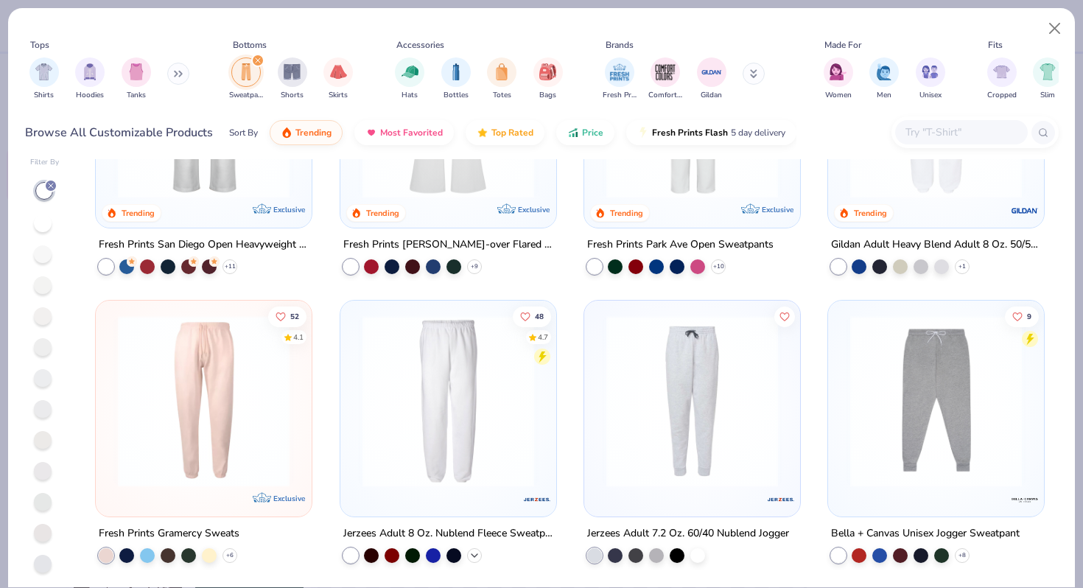
click at [474, 557] on icon at bounding box center [474, 555] width 12 height 12
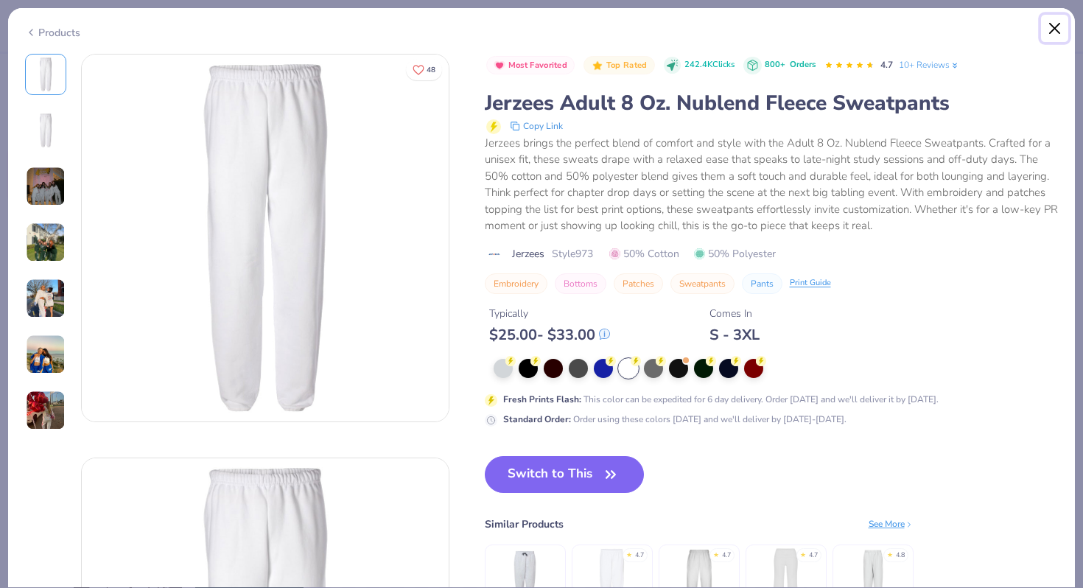
click at [1055, 33] on button "Close" at bounding box center [1055, 29] width 28 height 28
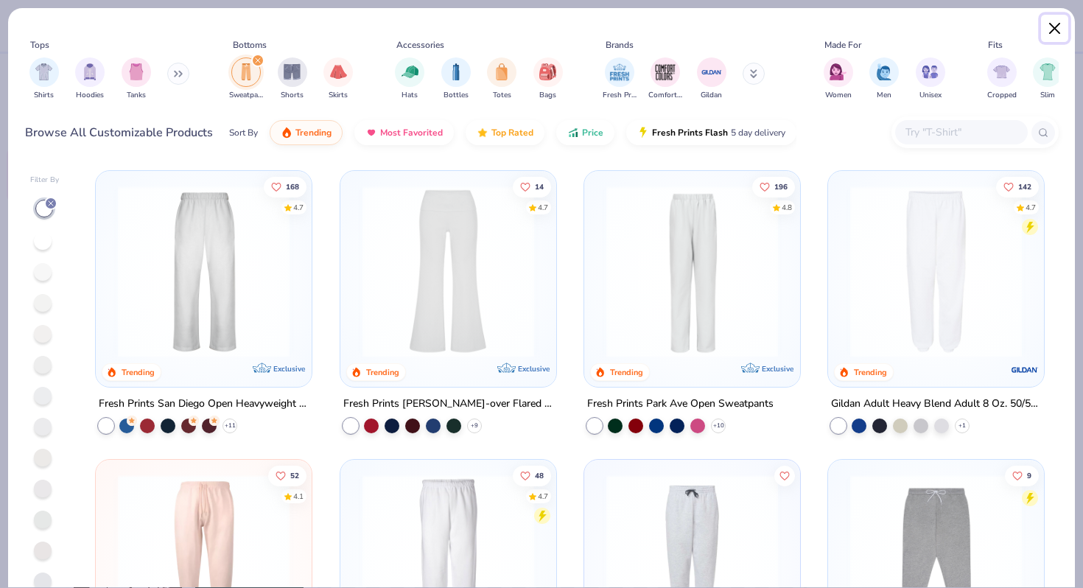
click at [1057, 27] on button "Close" at bounding box center [1055, 29] width 28 height 28
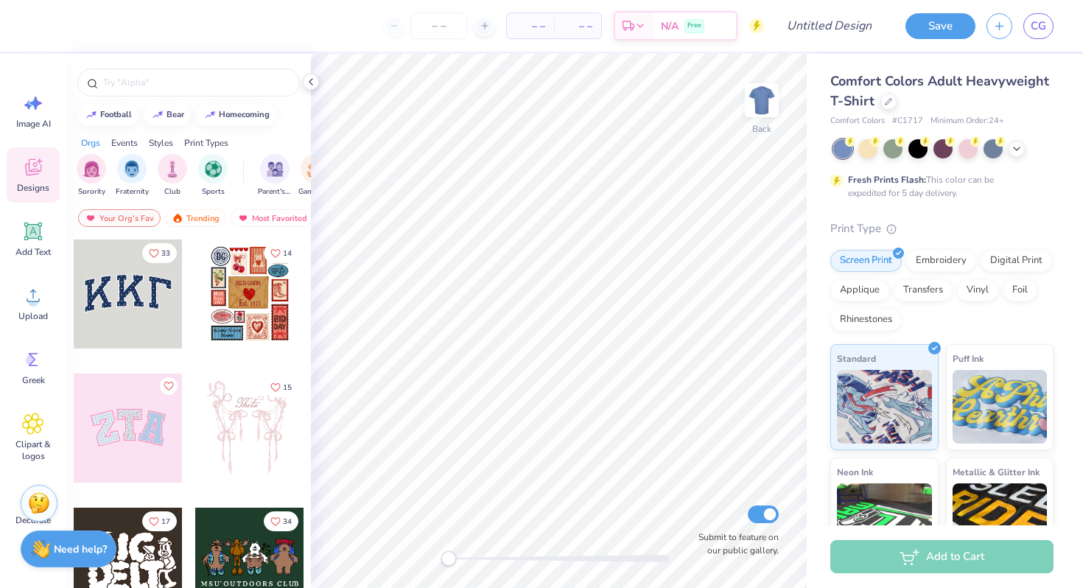
click at [879, 96] on div "Comfort Colors Adult Heavyweight T-Shirt" at bounding box center [941, 91] width 223 height 40
click at [886, 98] on icon at bounding box center [887, 99] width 7 height 7
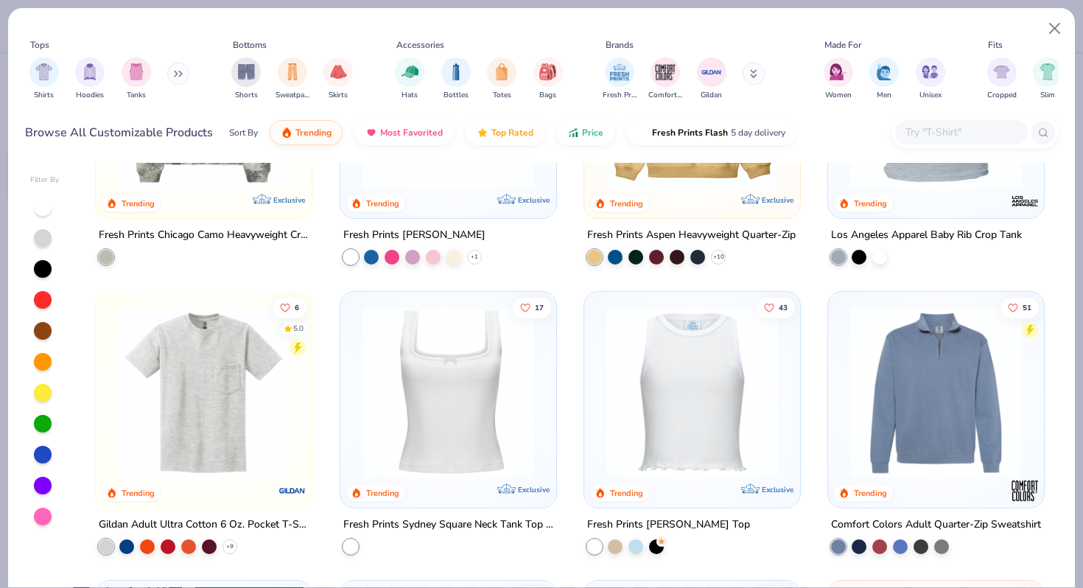
scroll to position [4361, 0]
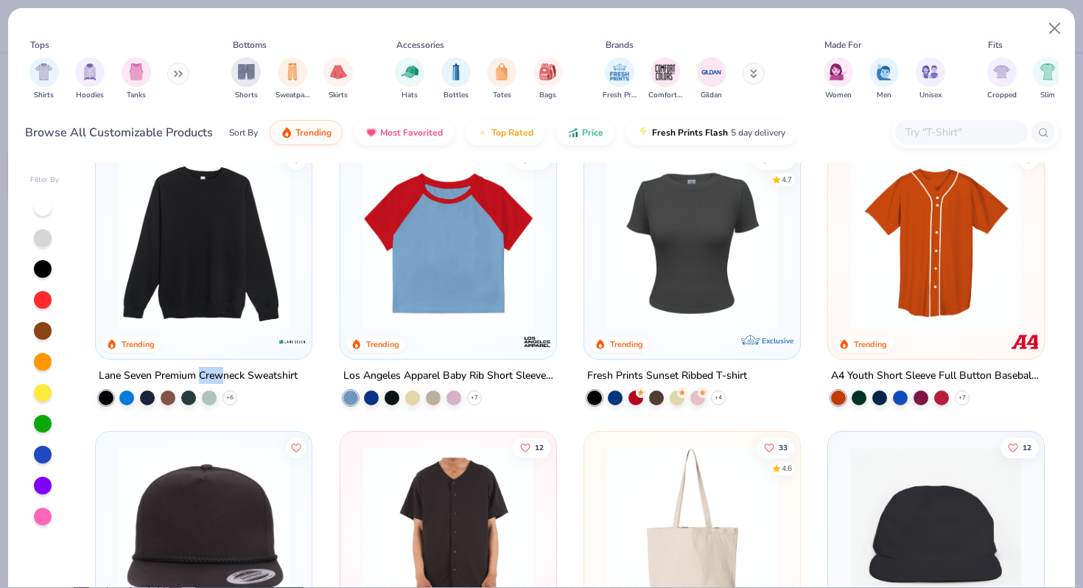
click at [236, 239] on img at bounding box center [203, 244] width 186 height 172
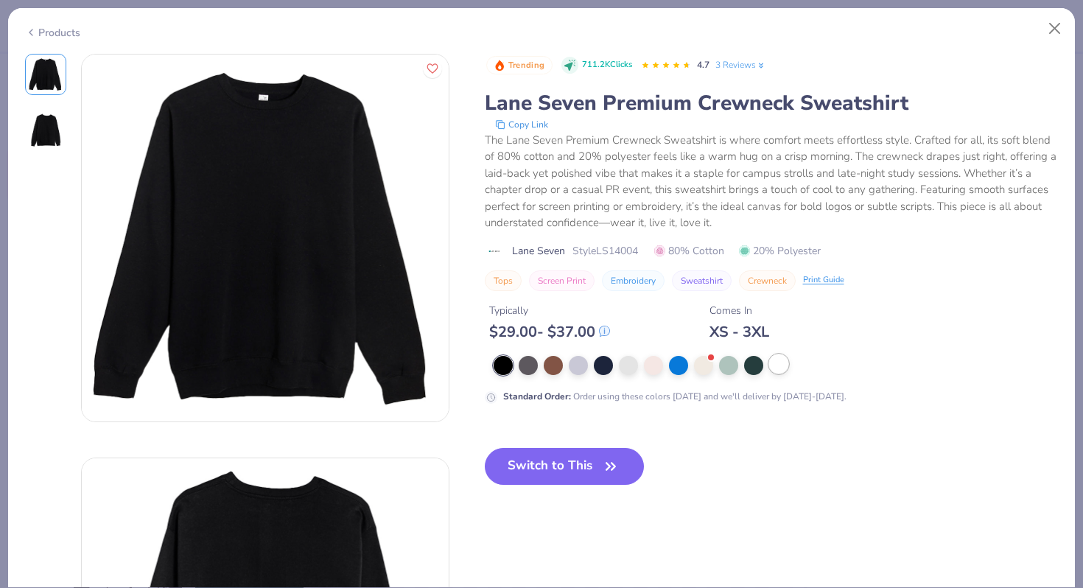
click at [772, 359] on div at bounding box center [778, 363] width 19 height 19
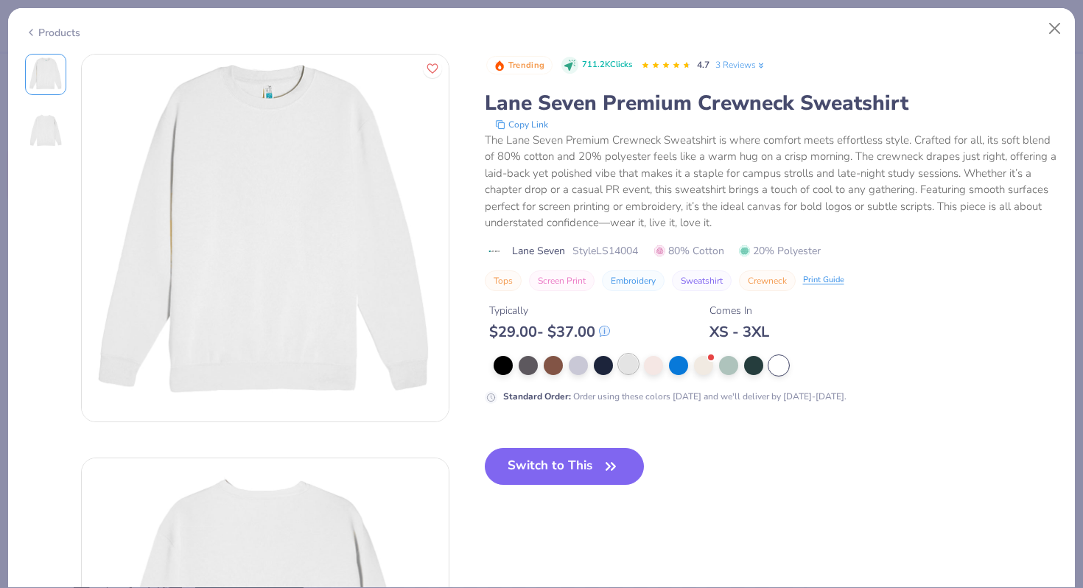
click at [629, 367] on div at bounding box center [628, 363] width 19 height 19
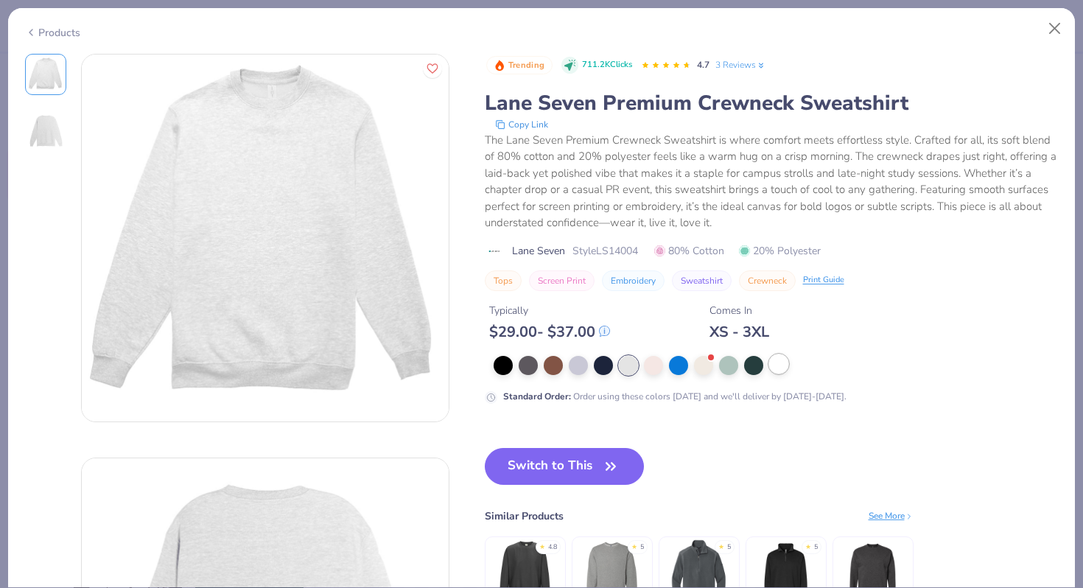
click at [775, 364] on div at bounding box center [778, 363] width 19 height 19
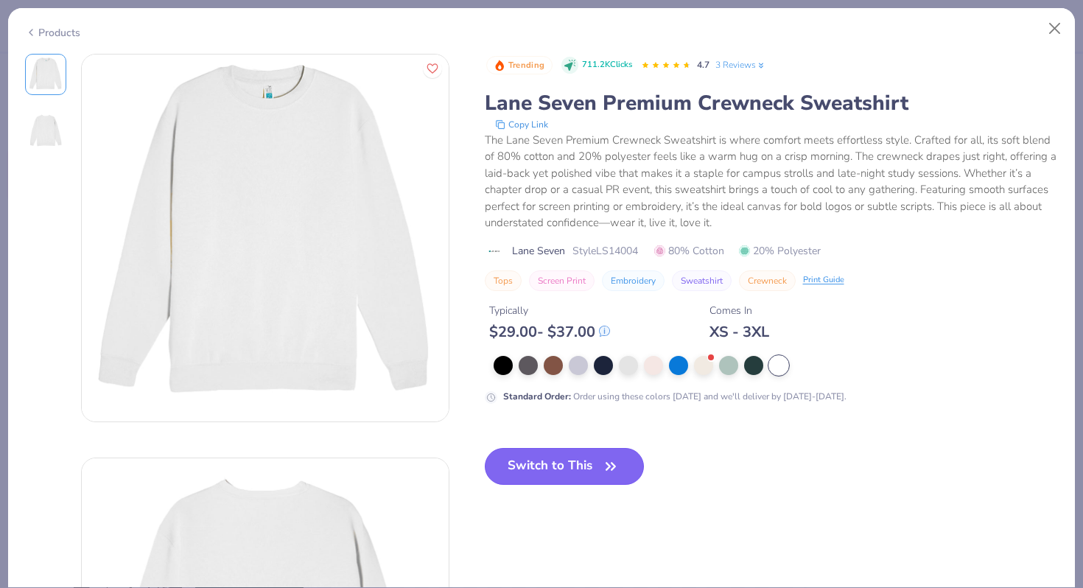
click at [535, 474] on button "Switch to This" at bounding box center [565, 466] width 160 height 37
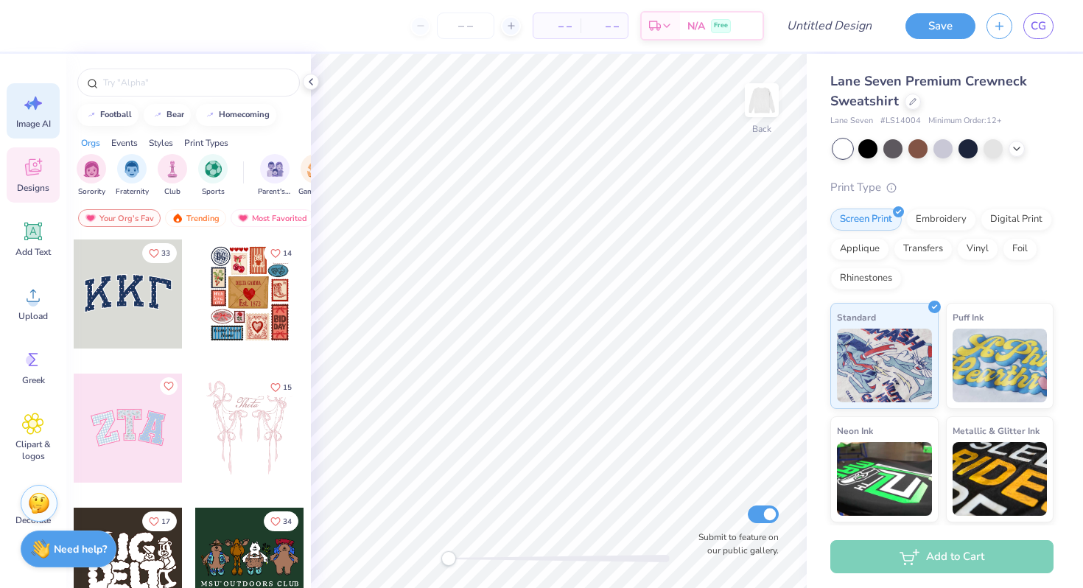
click at [31, 113] on icon at bounding box center [33, 103] width 22 height 22
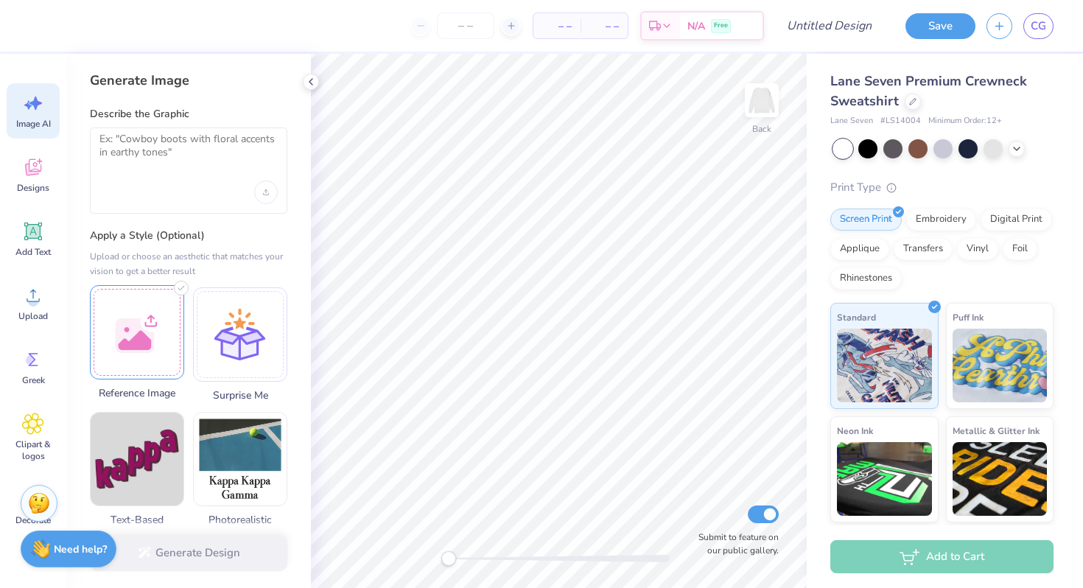
click at [150, 343] on div at bounding box center [137, 332] width 94 height 94
click at [154, 152] on textarea at bounding box center [188, 151] width 178 height 37
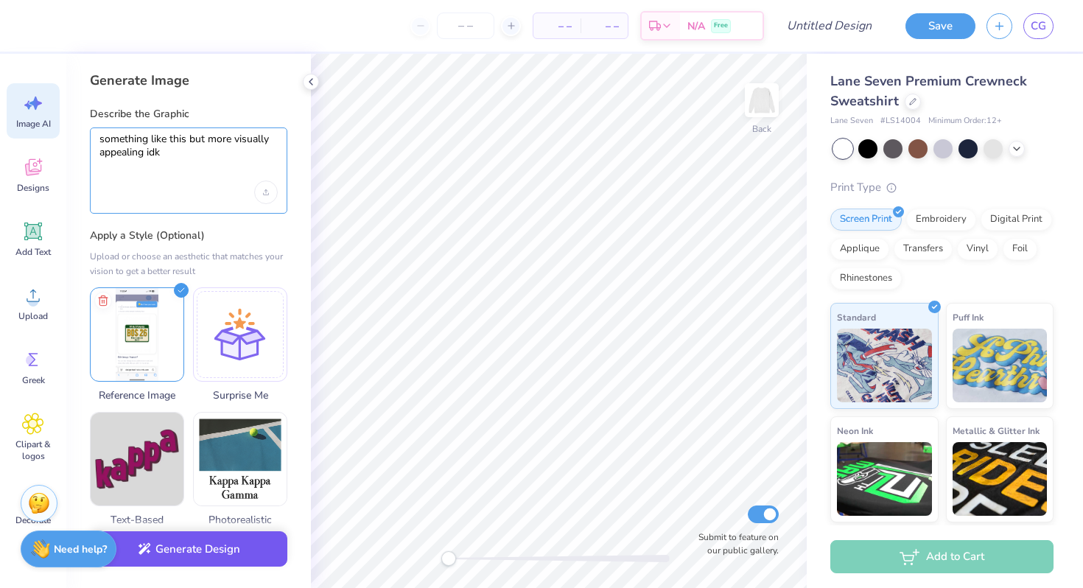
type textarea "something like this but more visually appealing idk"
click at [183, 555] on button "Generate Design" at bounding box center [188, 549] width 197 height 36
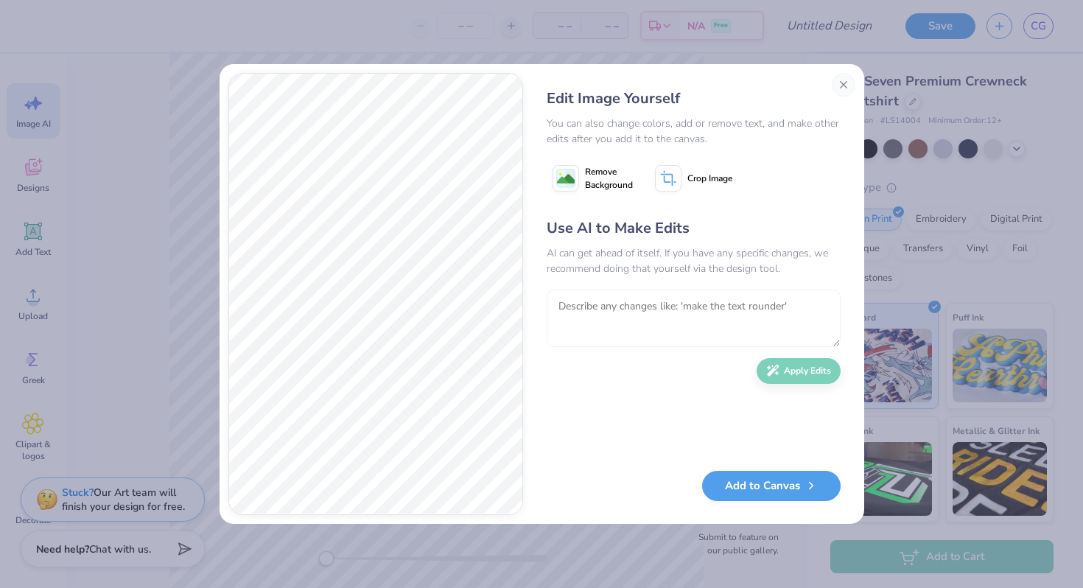
click at [595, 300] on textarea at bounding box center [693, 317] width 294 height 57
type textarea "have it say honesdale pensylvannia 18431 BOS 26"
click at [786, 366] on button "Apply Edits" at bounding box center [798, 367] width 84 height 26
click at [616, 328] on textarea at bounding box center [693, 317] width 294 height 57
type textarea "n"
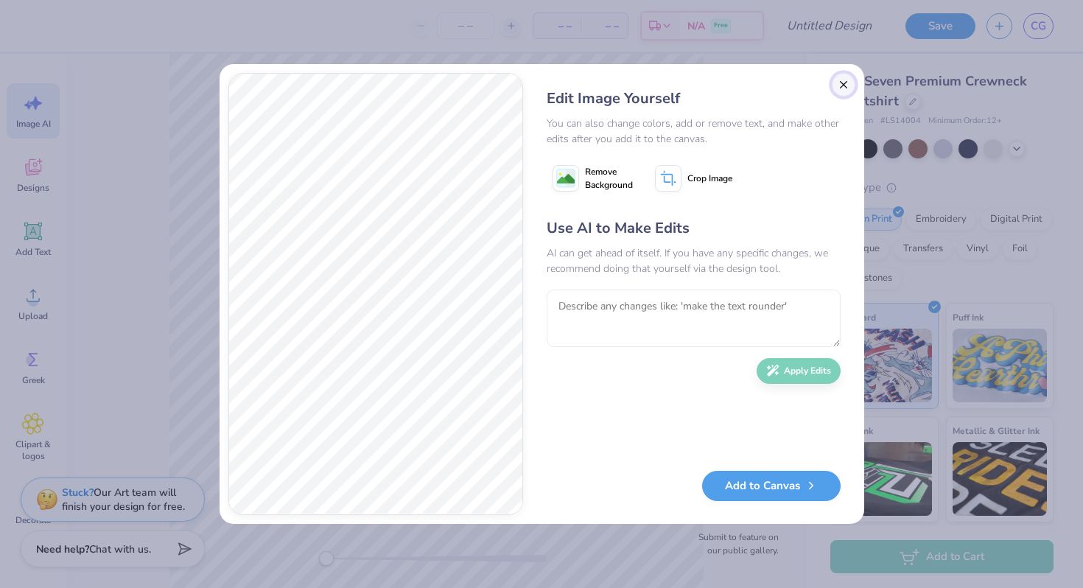
click at [841, 82] on button "Close" at bounding box center [843, 85] width 24 height 24
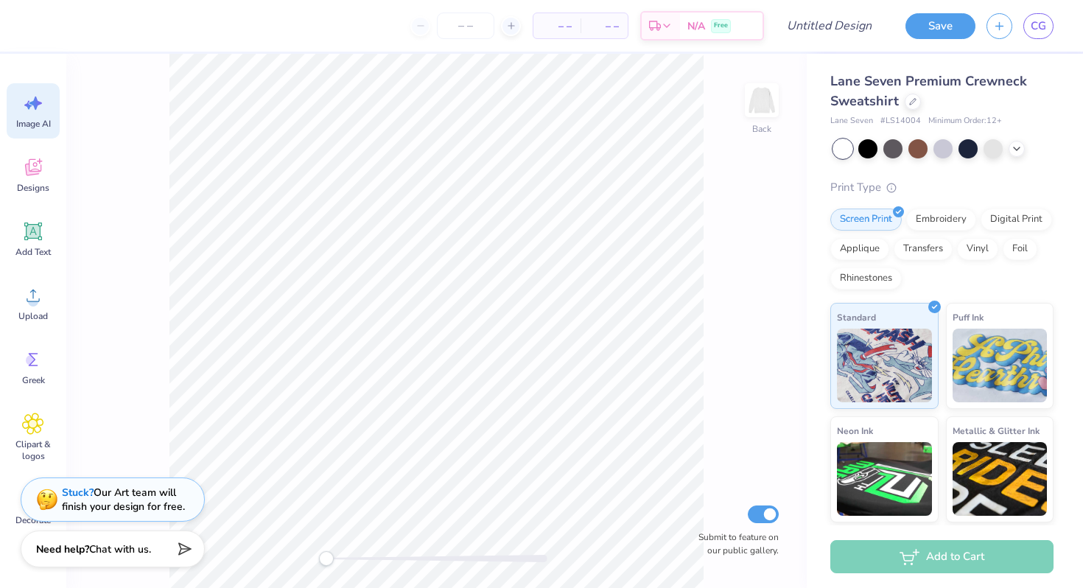
scroll to position [0, 33]
click at [32, 122] on span "Image AI" at bounding box center [33, 124] width 35 height 12
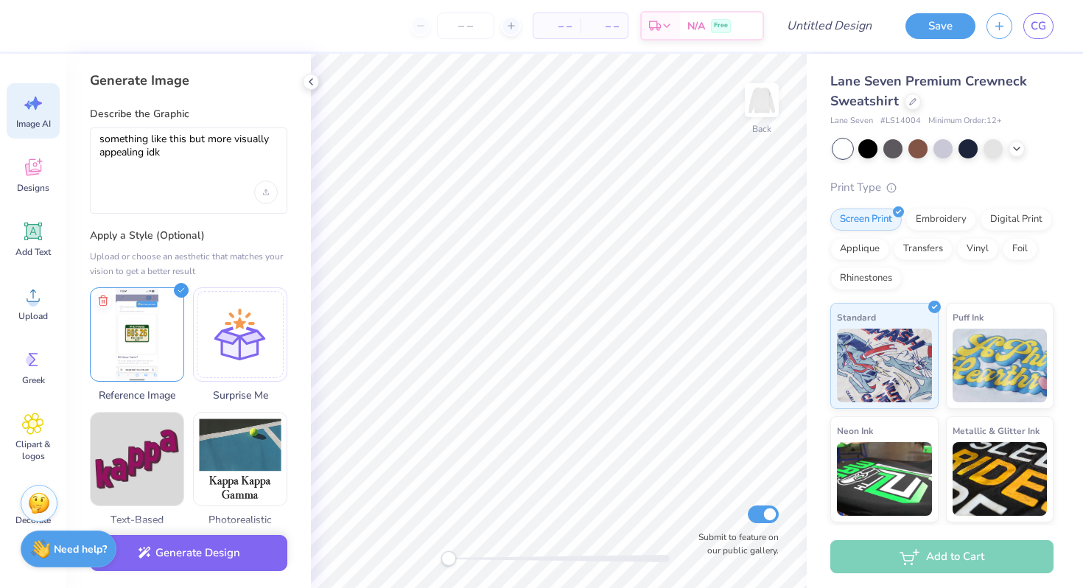
scroll to position [0, 0]
click at [138, 337] on img at bounding box center [137, 332] width 93 height 93
click at [191, 541] on button "Generate Design" at bounding box center [188, 549] width 197 height 36
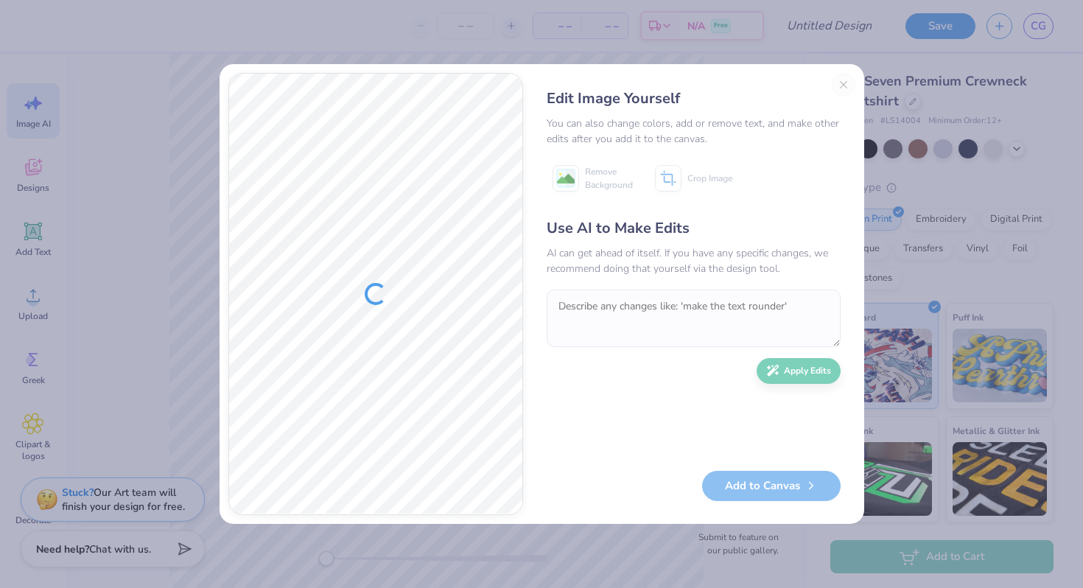
click at [839, 85] on div "Edit Image Yourself You can also change colors, add or remove text, and make ot…" at bounding box center [693, 294] width 323 height 442
click at [846, 82] on div "Edit Image Yourself You can also change colors, add or remove text, and make ot…" at bounding box center [693, 294] width 323 height 442
